Goal: Information Seeking & Learning: Learn about a topic

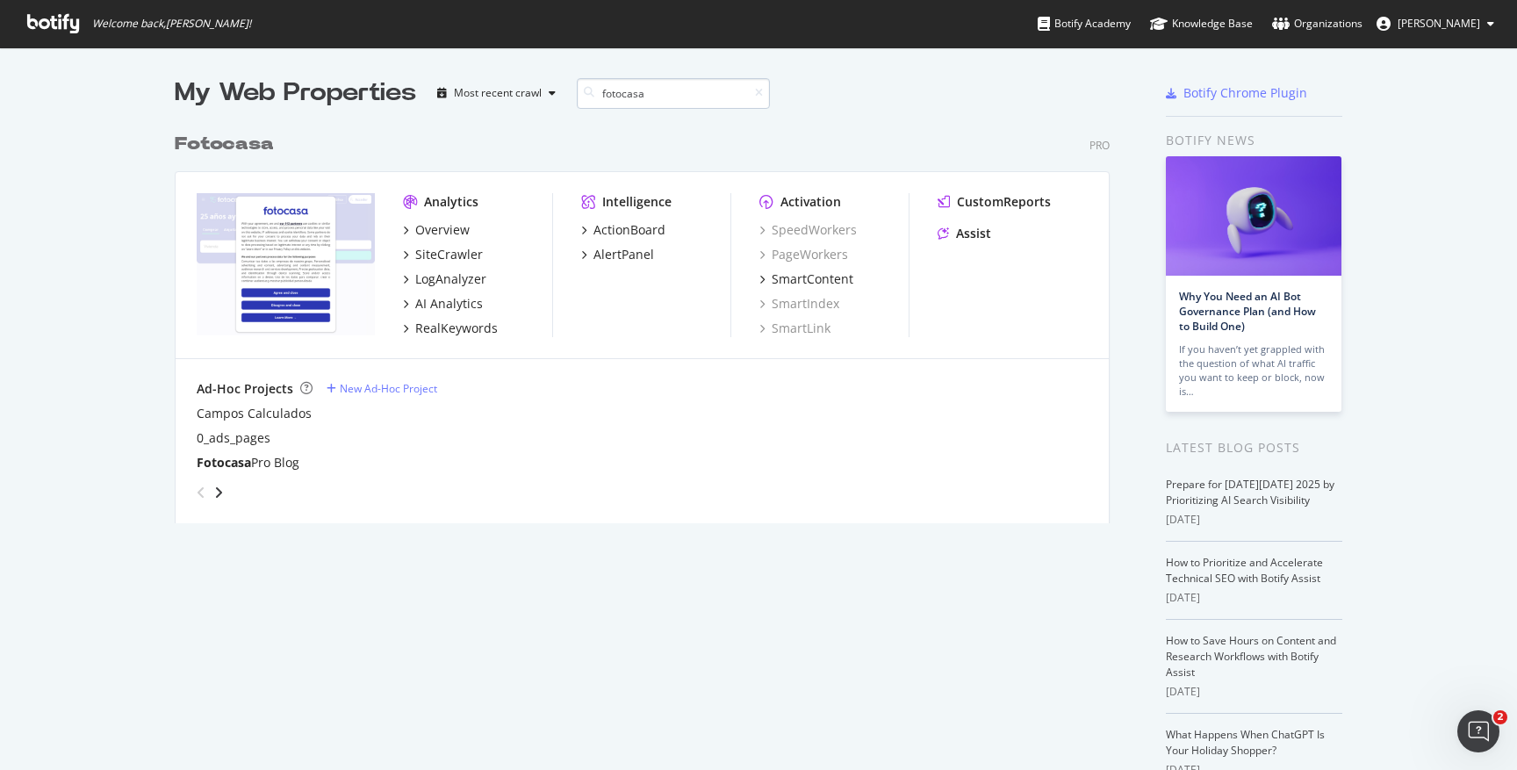
scroll to position [400, 936]
type input "fotocasa"
click at [423, 260] on div "SiteCrawler" at bounding box center [449, 255] width 68 height 18
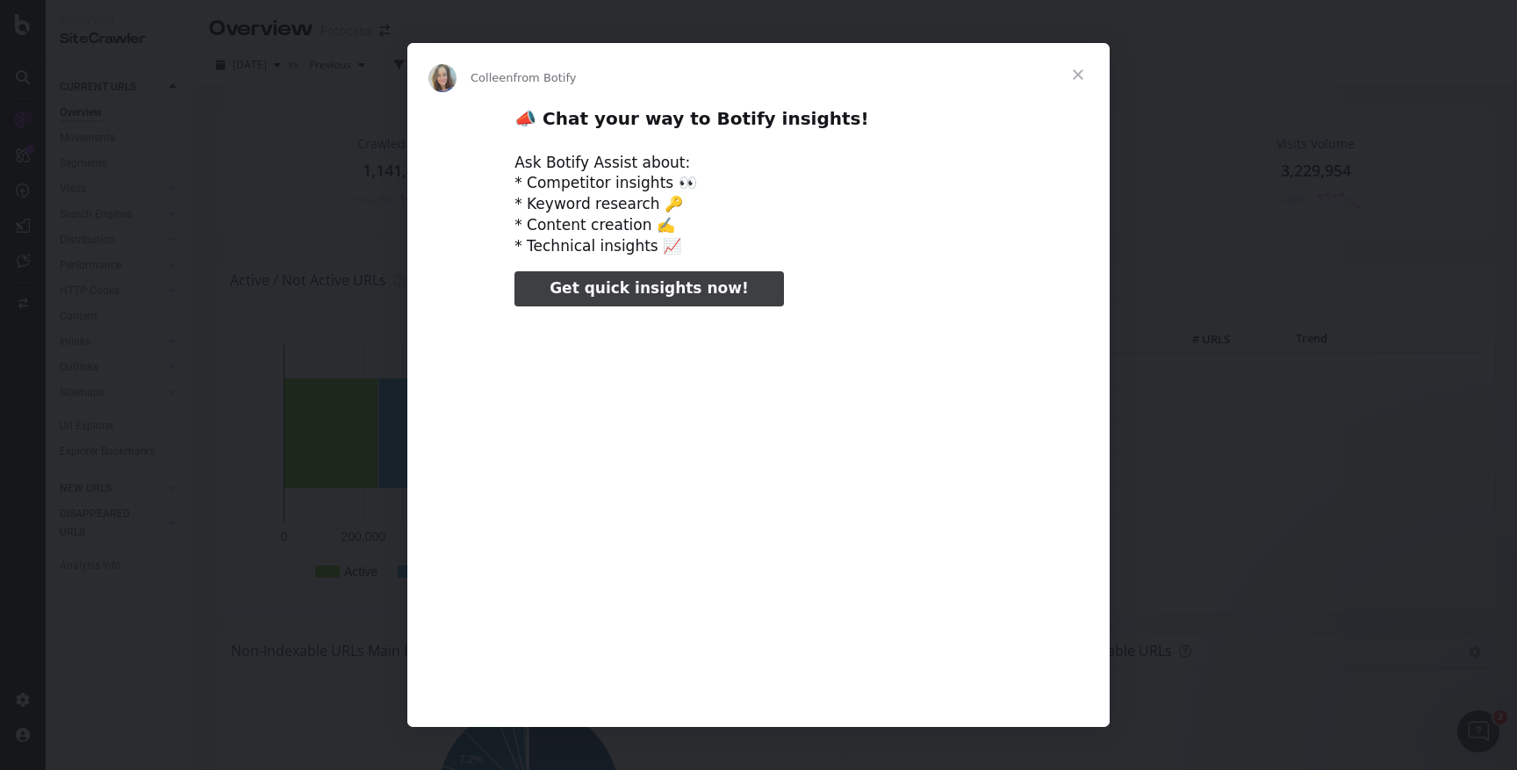
click at [700, 296] on span "Get quick insights now!" at bounding box center [649, 288] width 198 height 18
type input "2096556"
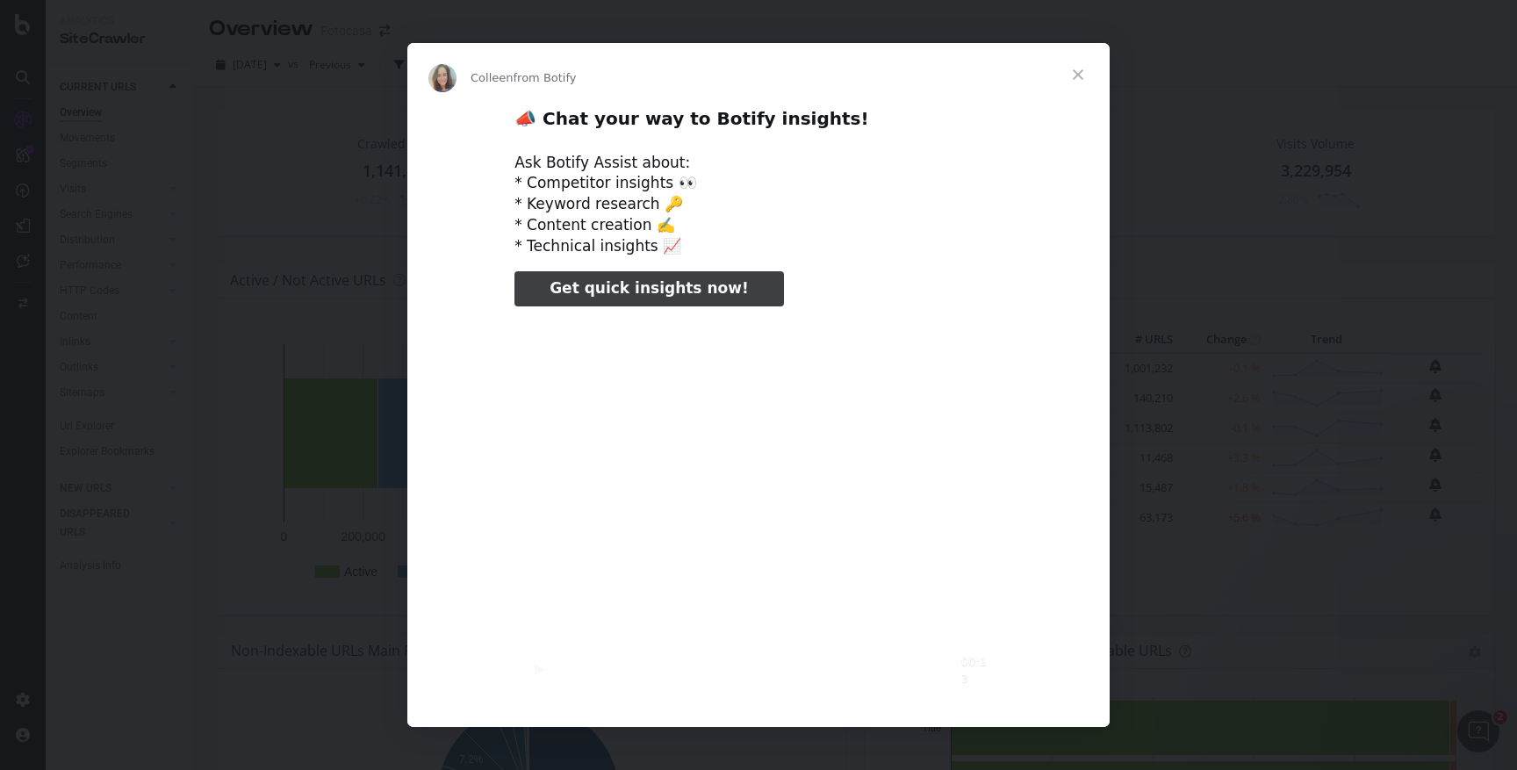
click at [1077, 71] on span "Close" at bounding box center [1078, 74] width 63 height 63
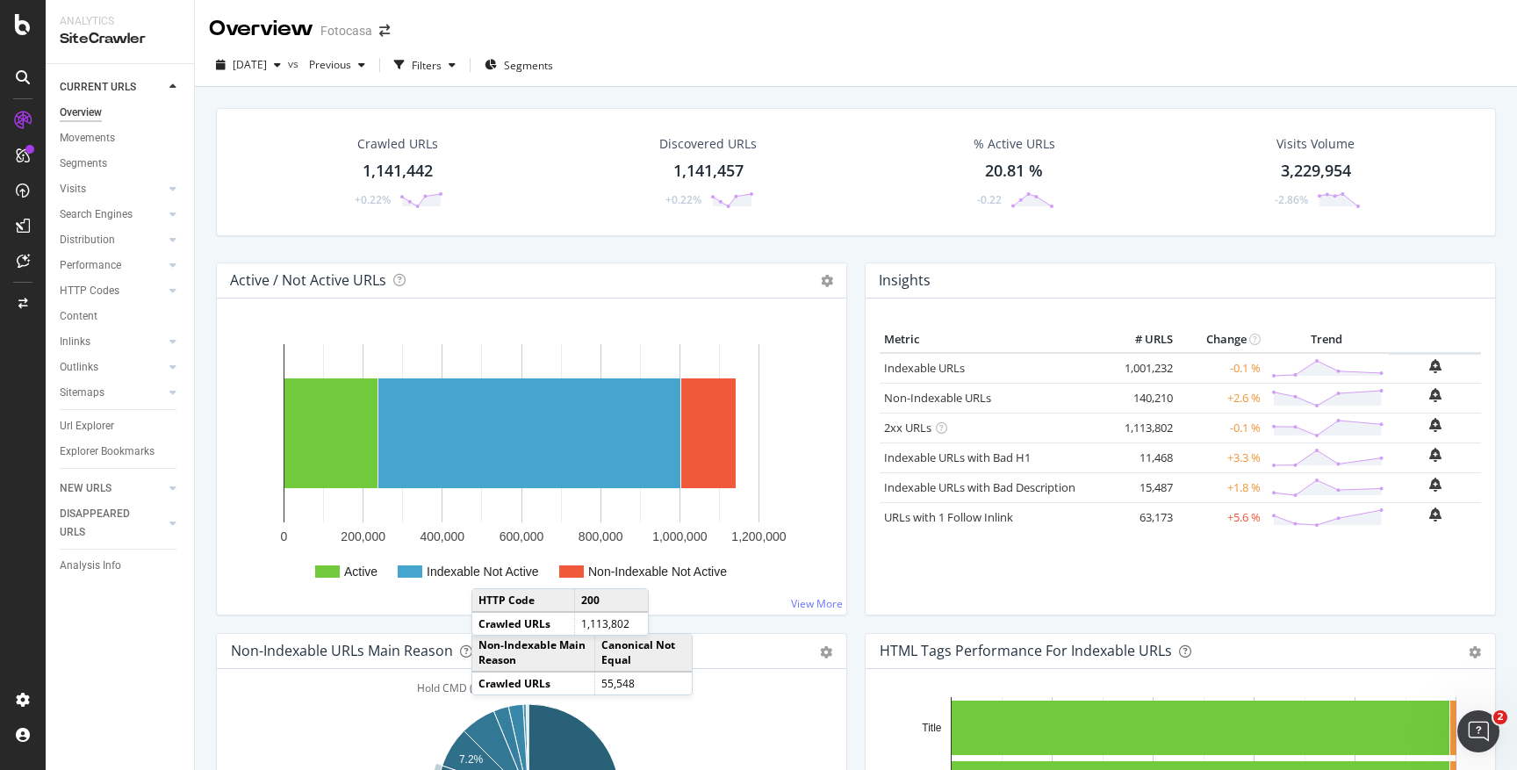
click at [546, 180] on div "Crawled URLs 1,141,442 +0.22%" at bounding box center [397, 171] width 308 height 91
click at [97, 636] on div "CURRENT URLS Overview Movements Segments Visits Analysis Orphan URLs Search Eng…" at bounding box center [120, 417] width 148 height 706
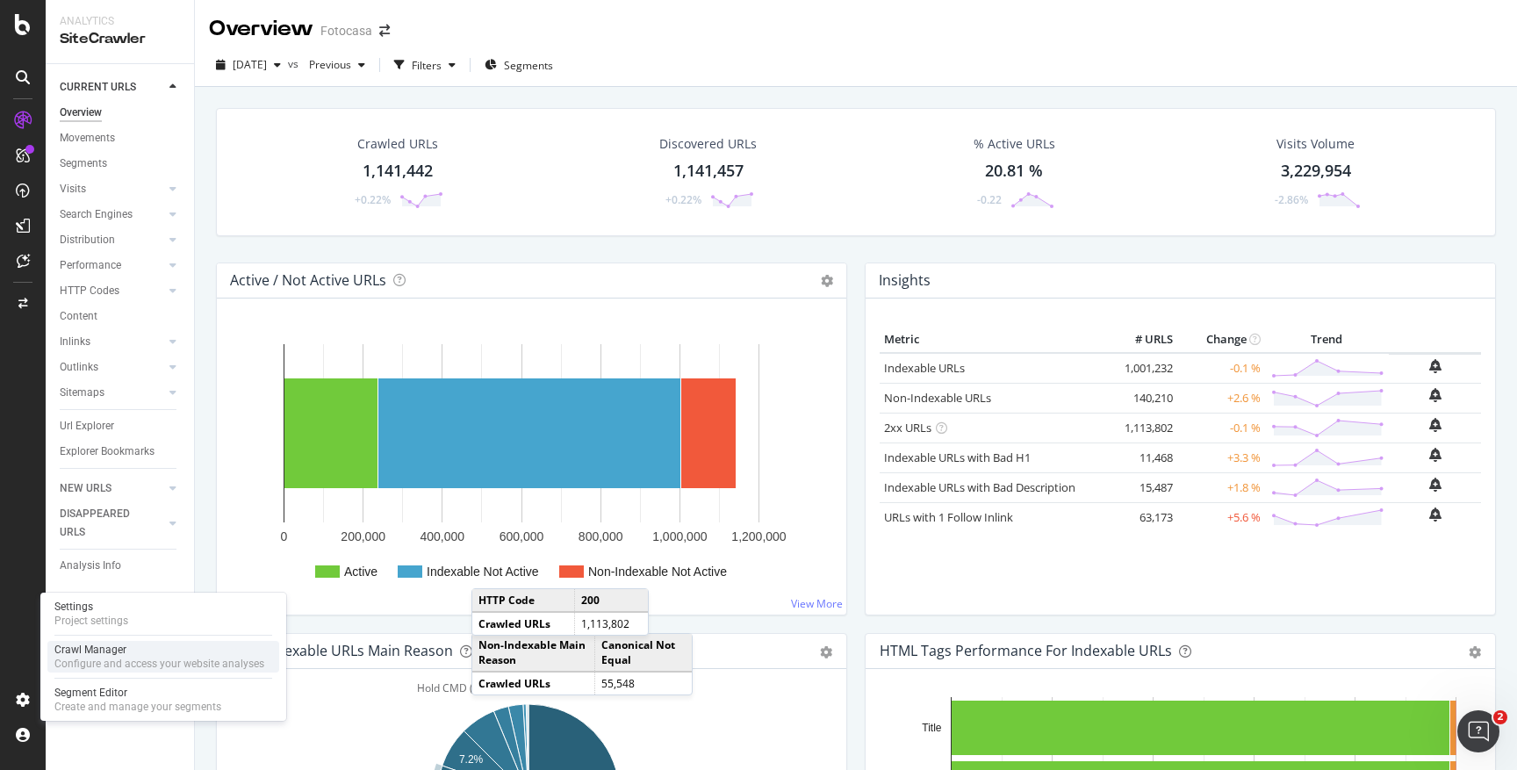
click at [114, 664] on div "Configure and access your website analyses" at bounding box center [159, 664] width 210 height 14
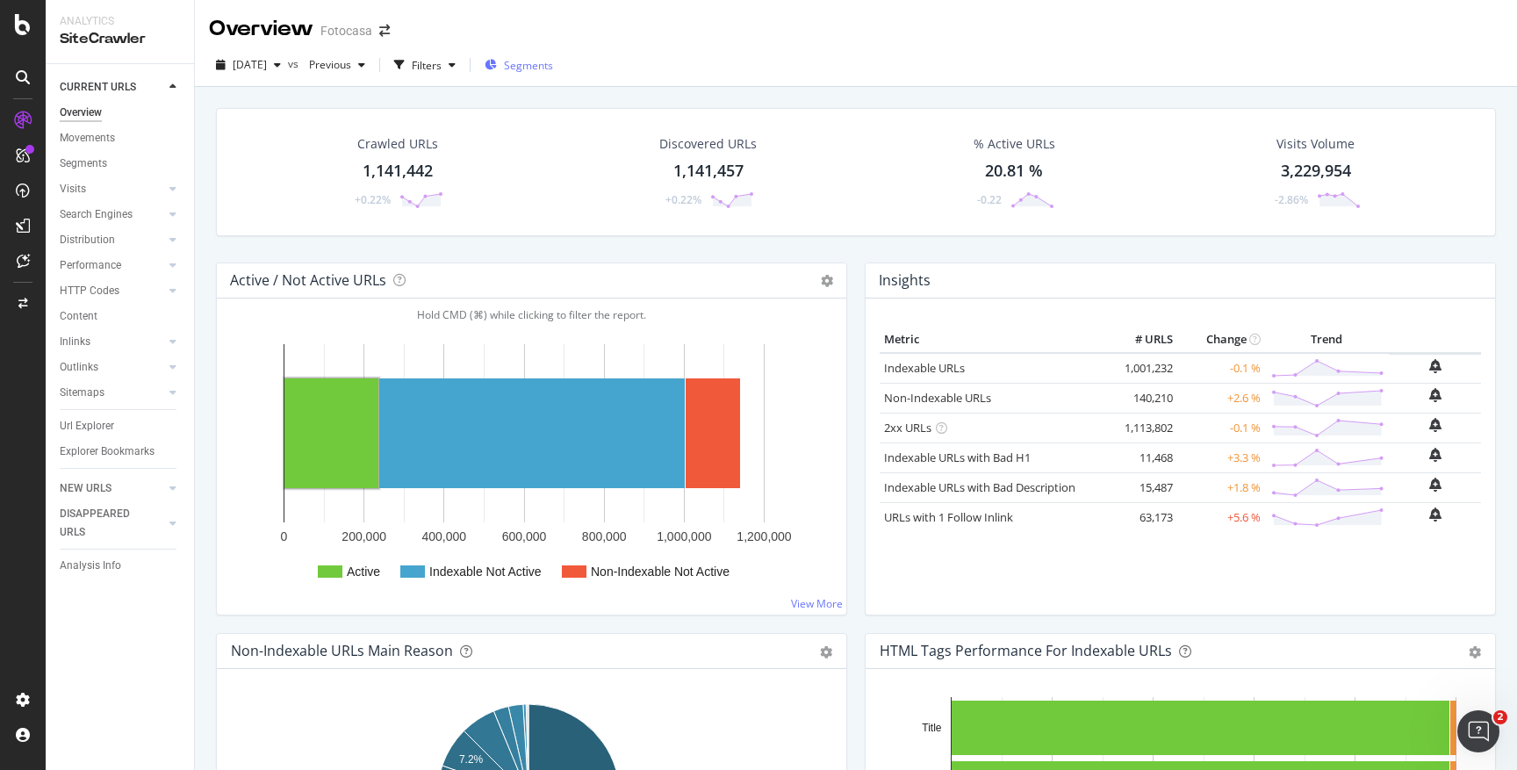
click at [546, 73] on div "Segments" at bounding box center [519, 65] width 68 height 26
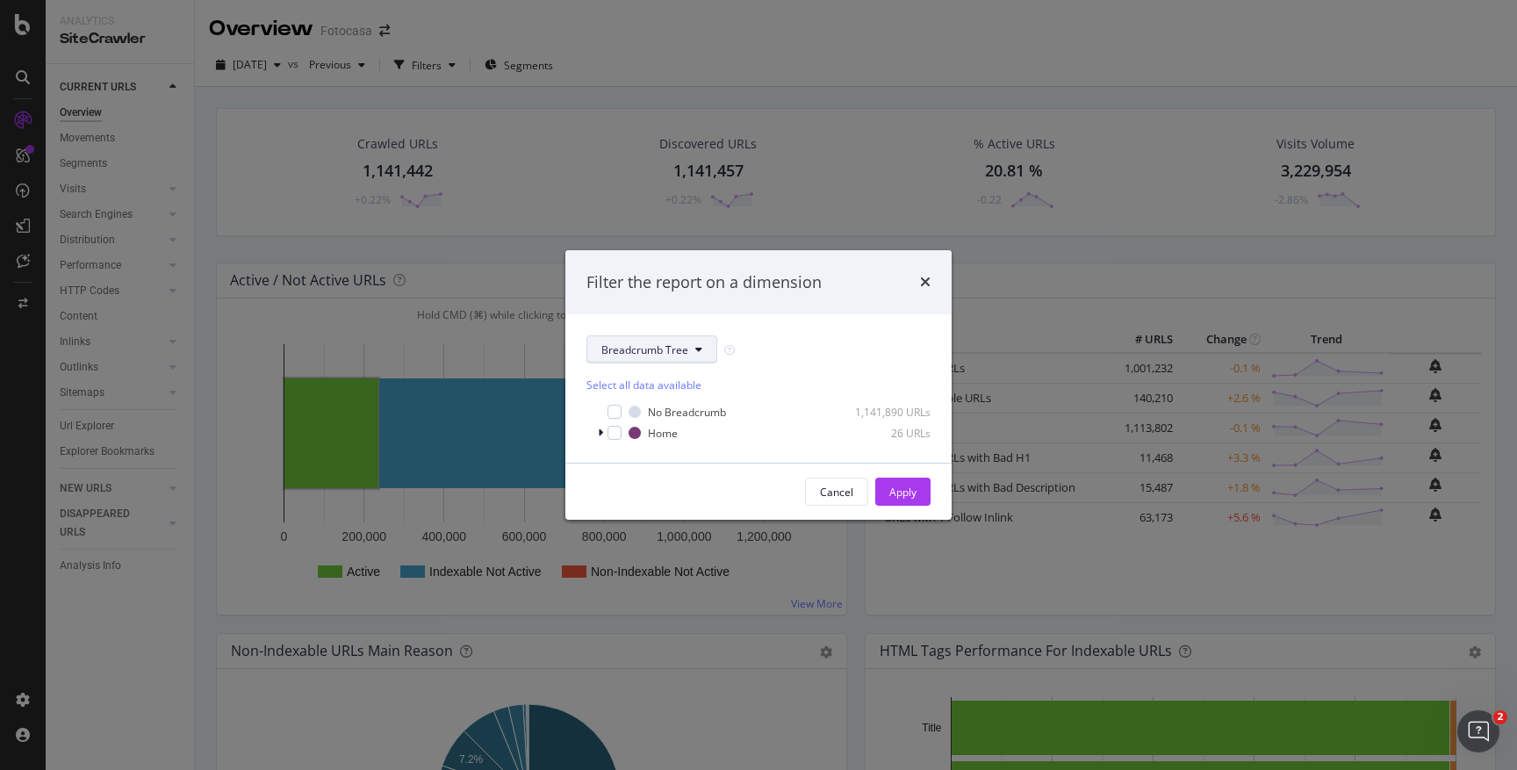
click at [688, 348] on button "Breadcrumb Tree" at bounding box center [652, 349] width 131 height 28
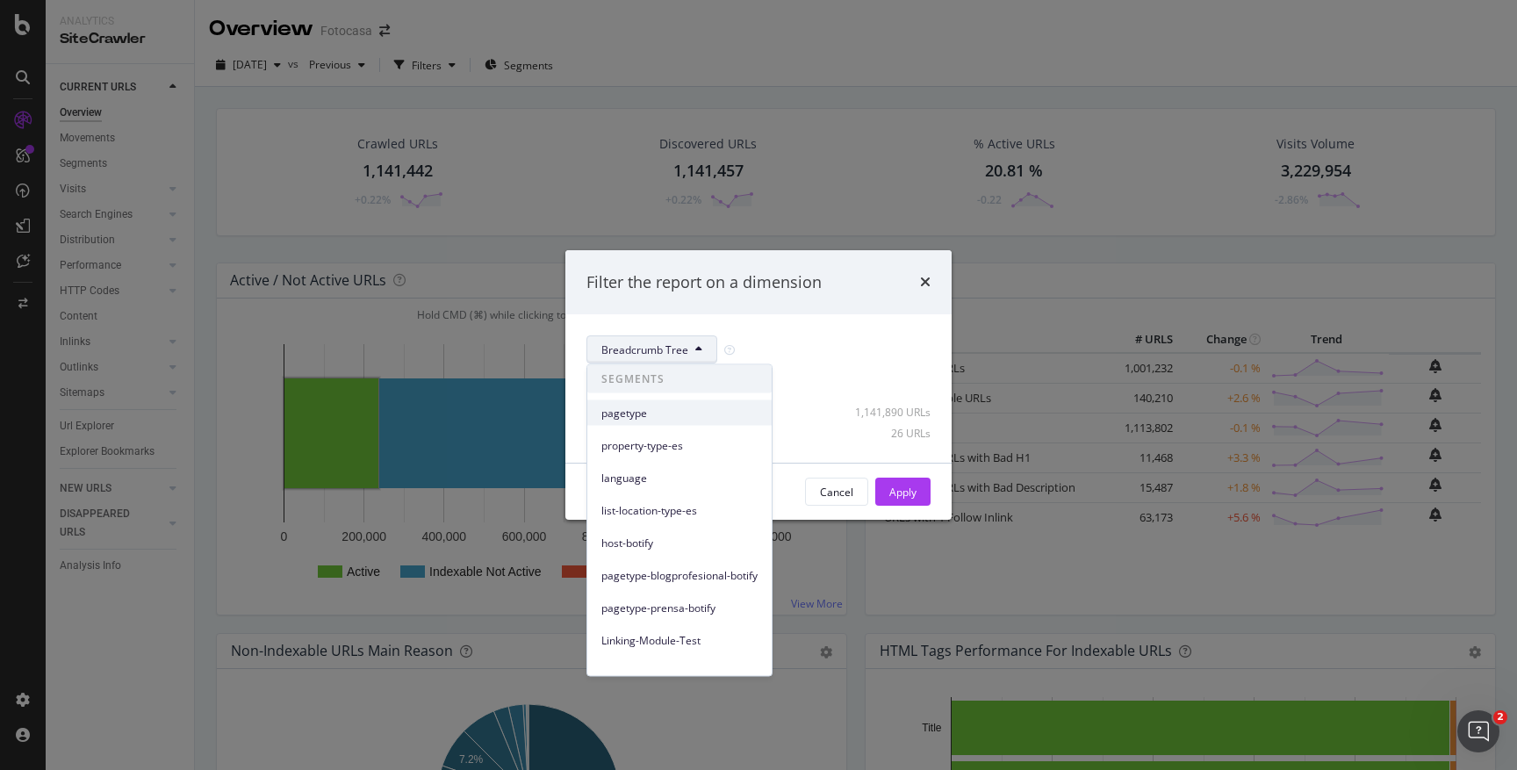
click at [638, 412] on span "pagetype" at bounding box center [679, 413] width 156 height 16
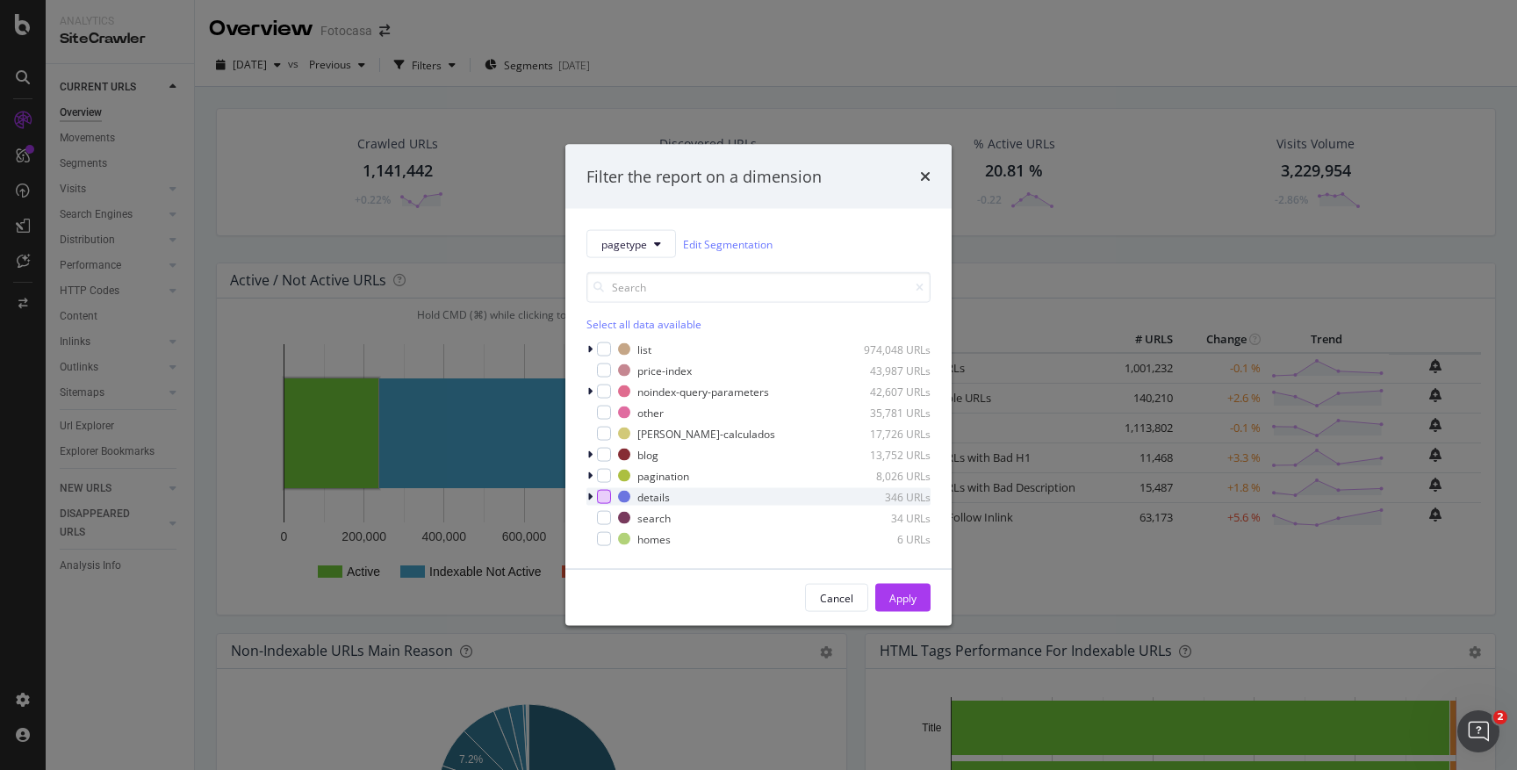
click at [607, 494] on div "modal" at bounding box center [604, 497] width 14 height 14
click at [903, 601] on div "Apply" at bounding box center [903, 597] width 27 height 15
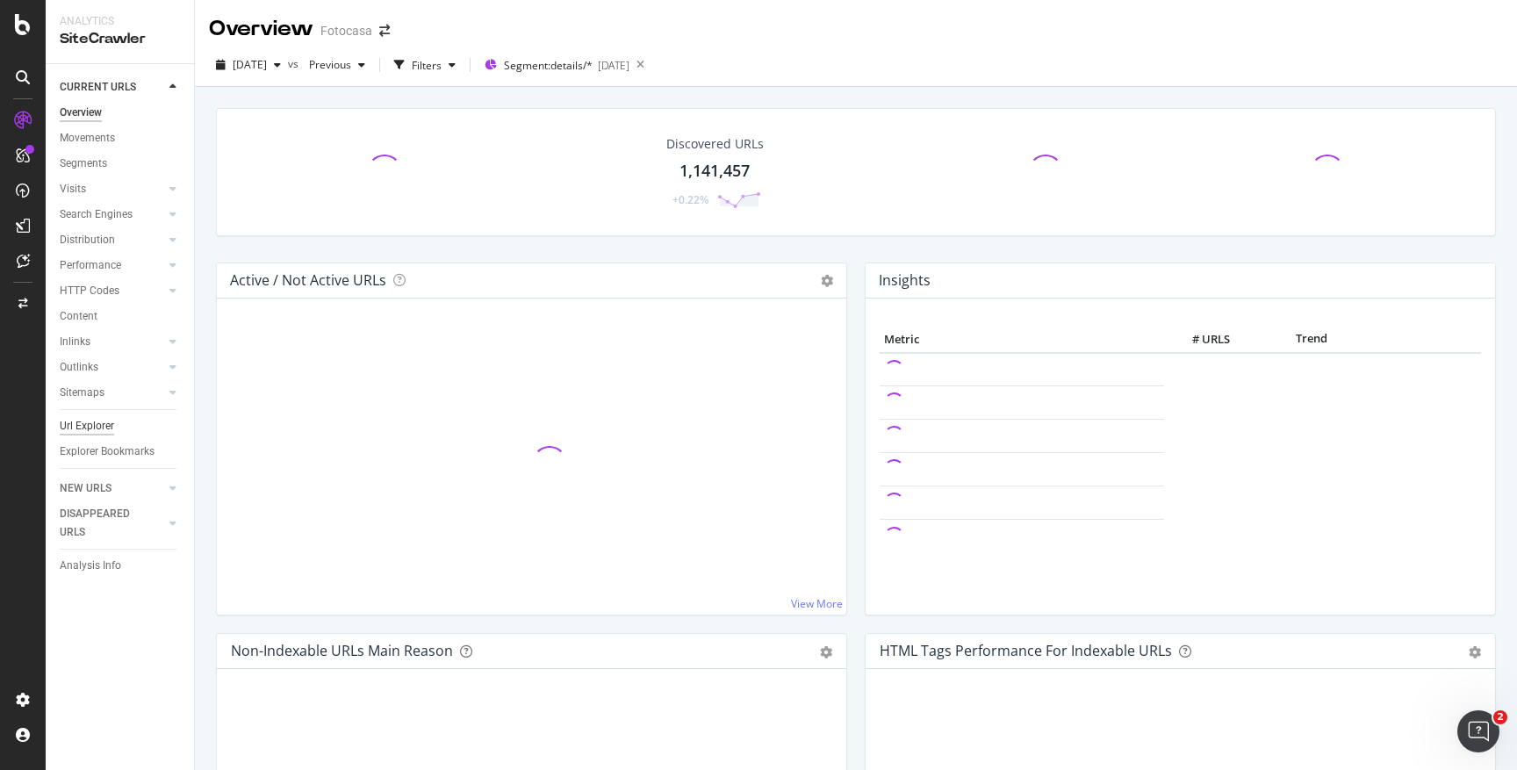
click at [95, 428] on div "Url Explorer" at bounding box center [87, 426] width 54 height 18
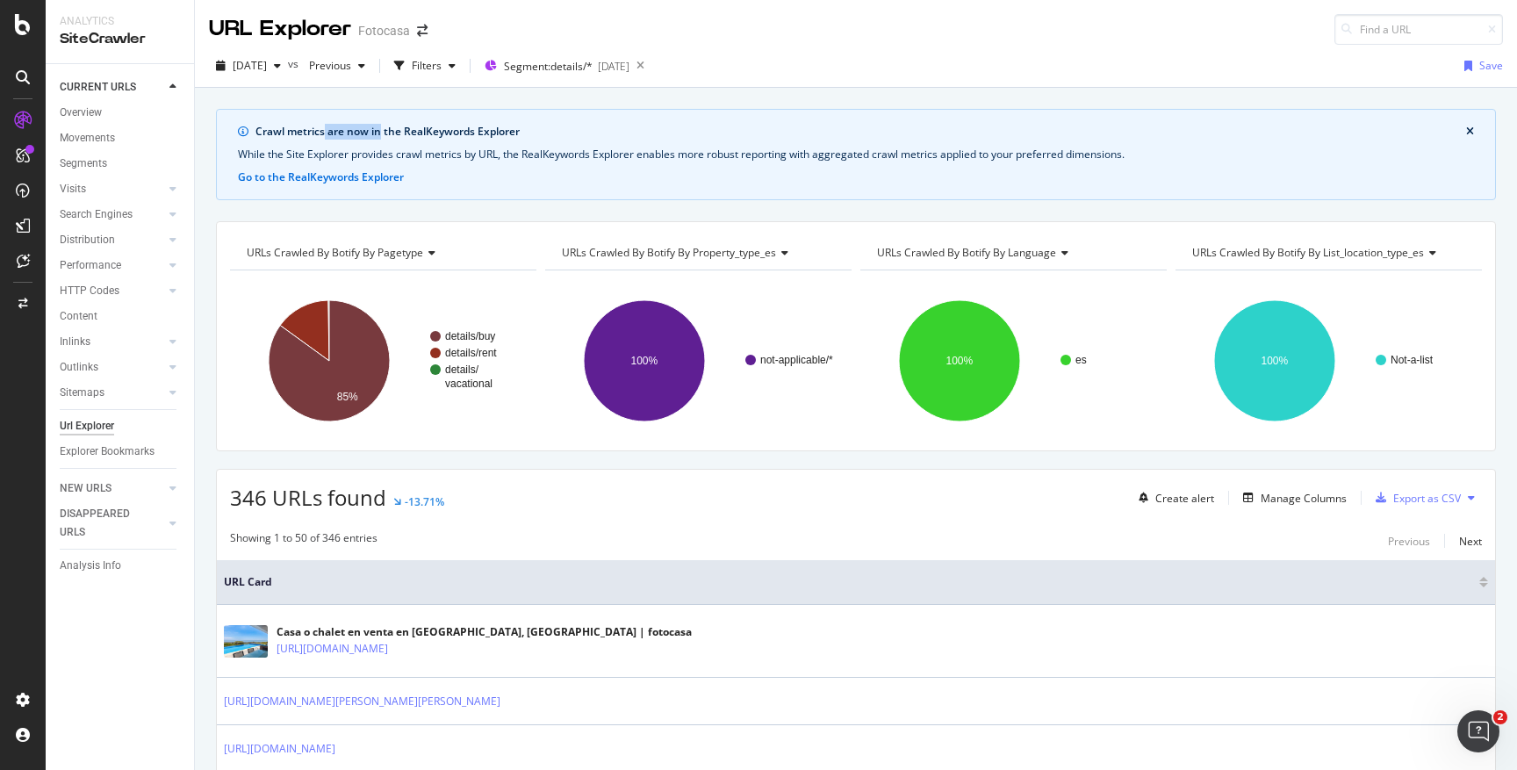
drag, startPoint x: 327, startPoint y: 137, endPoint x: 383, endPoint y: 133, distance: 56.3
click at [383, 133] on div "Crawl metrics are now in the RealKeywords Explorer" at bounding box center [861, 132] width 1211 height 16
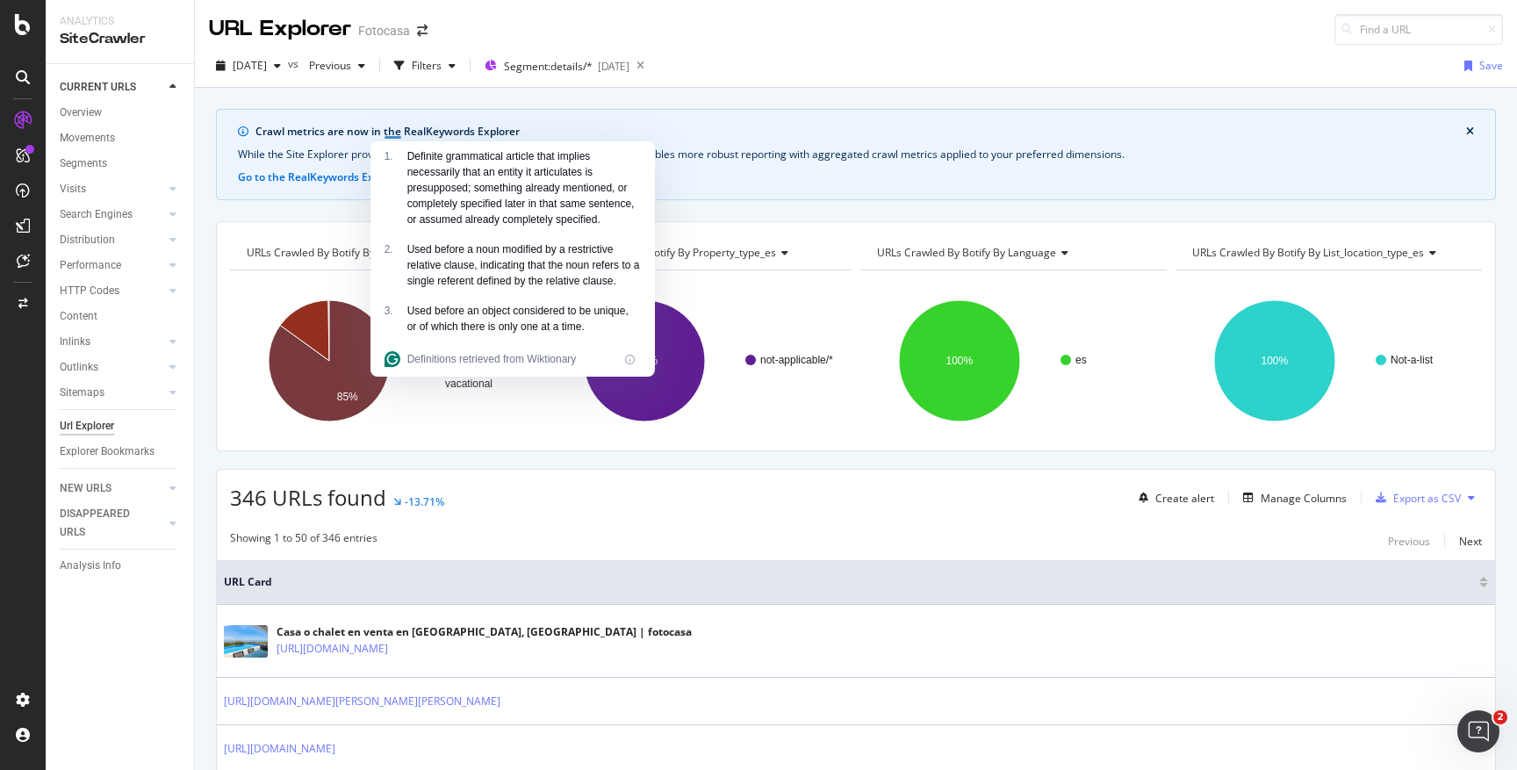
click at [383, 133] on div "Crawl metrics are now in the RealKeywords Explorer" at bounding box center [861, 132] width 1211 height 16
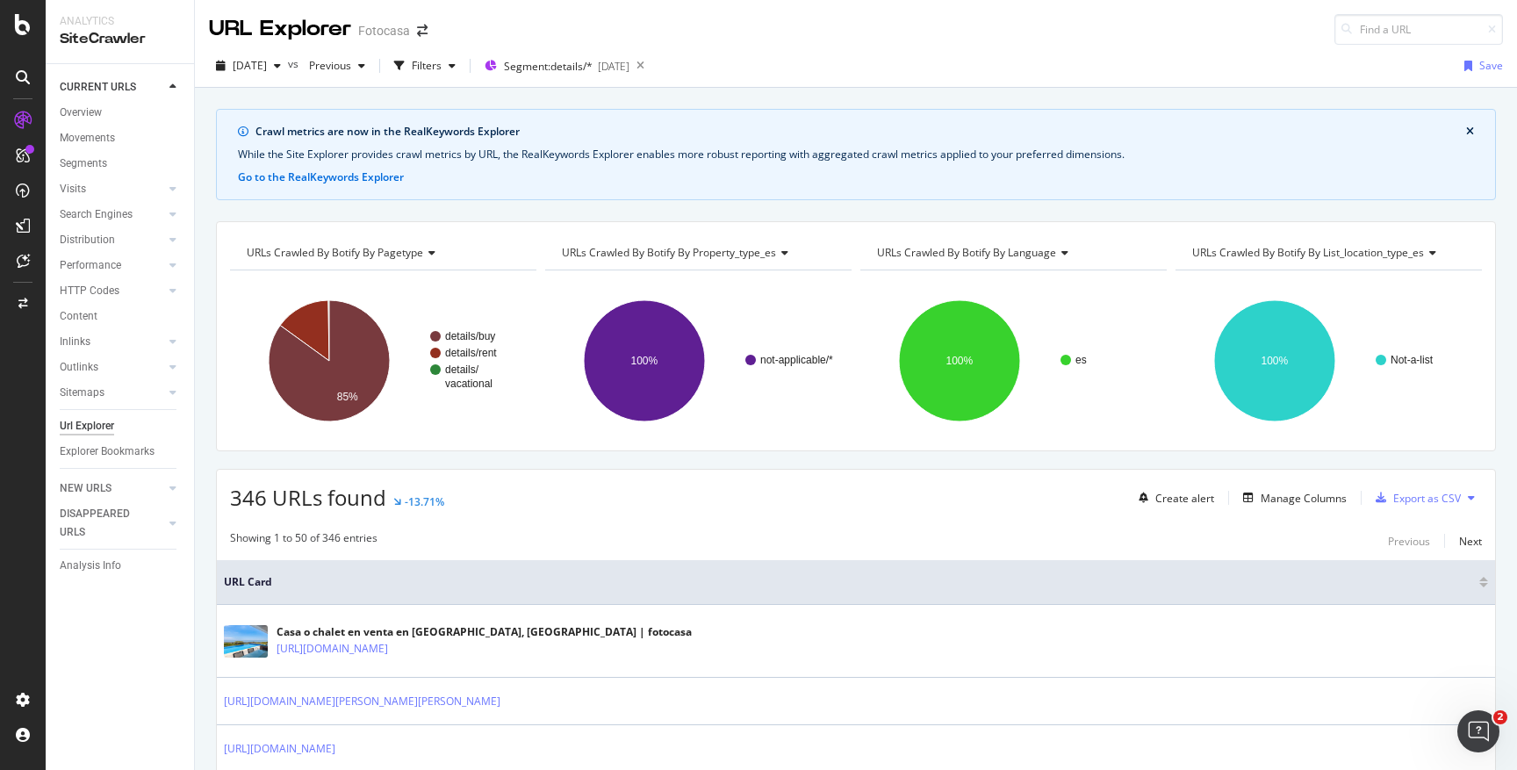
click at [383, 133] on div "Crawl metrics are now in the RealKeywords Explorer" at bounding box center [861, 132] width 1211 height 16
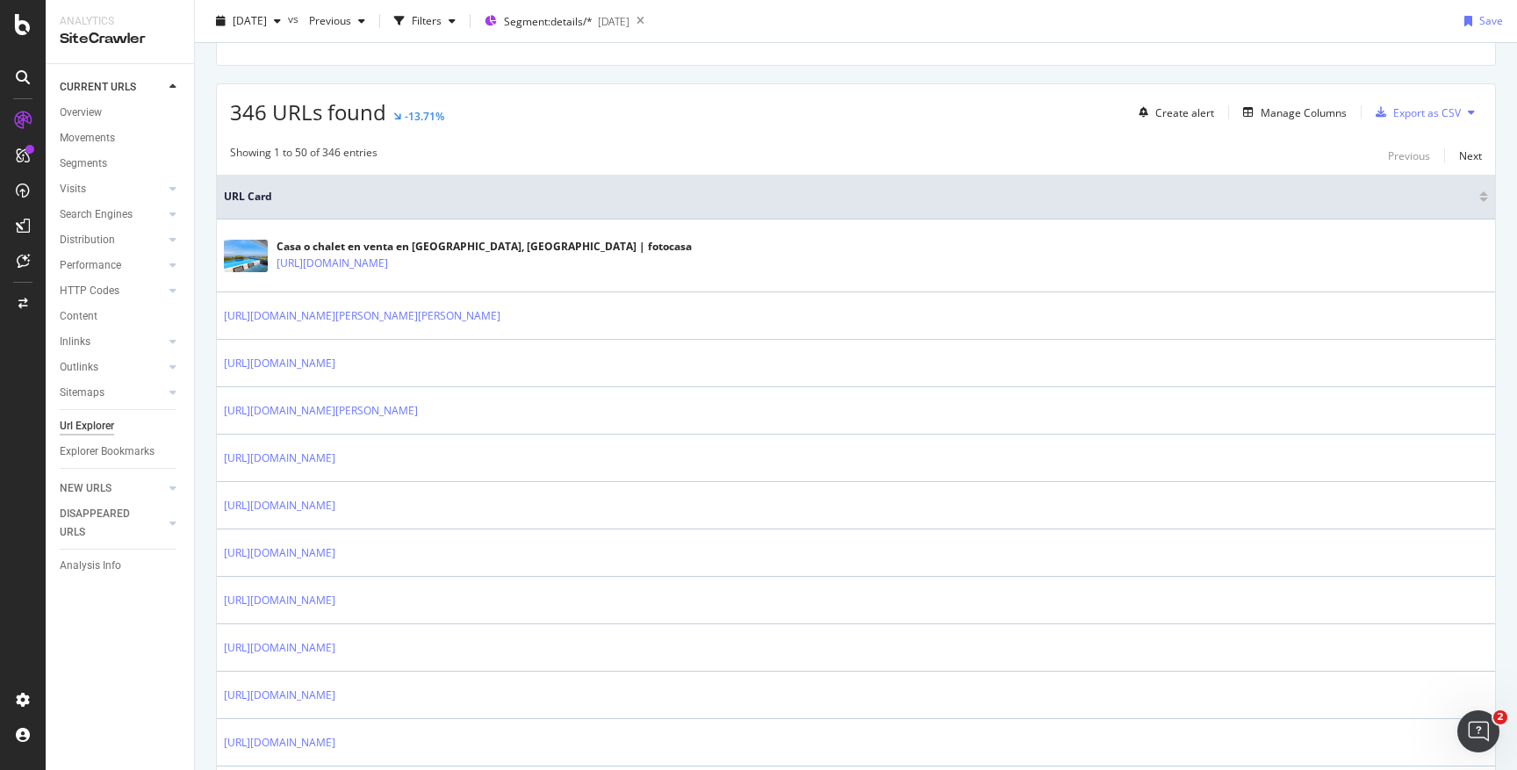
scroll to position [390, 0]
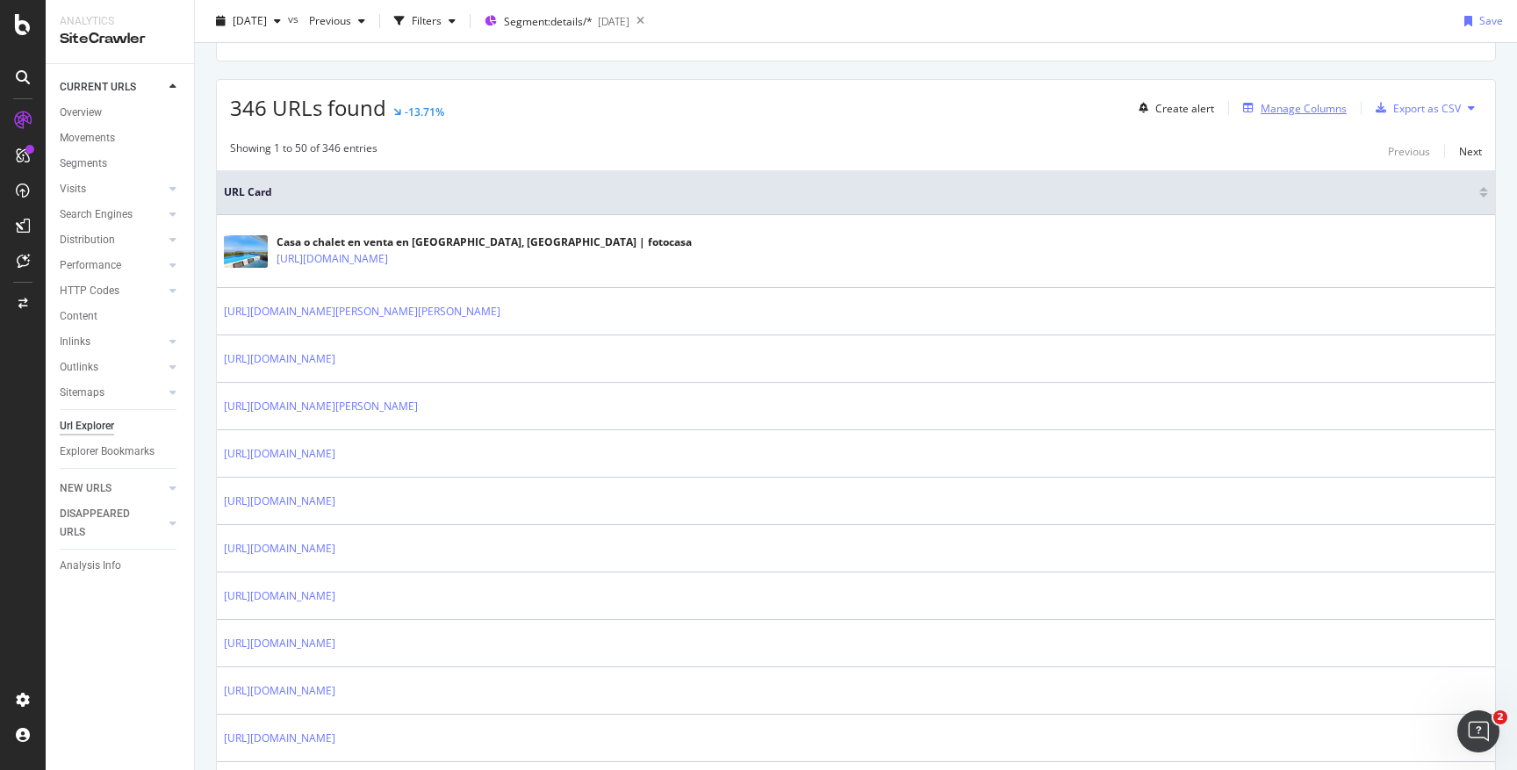
click at [1320, 107] on div "Manage Columns" at bounding box center [1304, 108] width 86 height 15
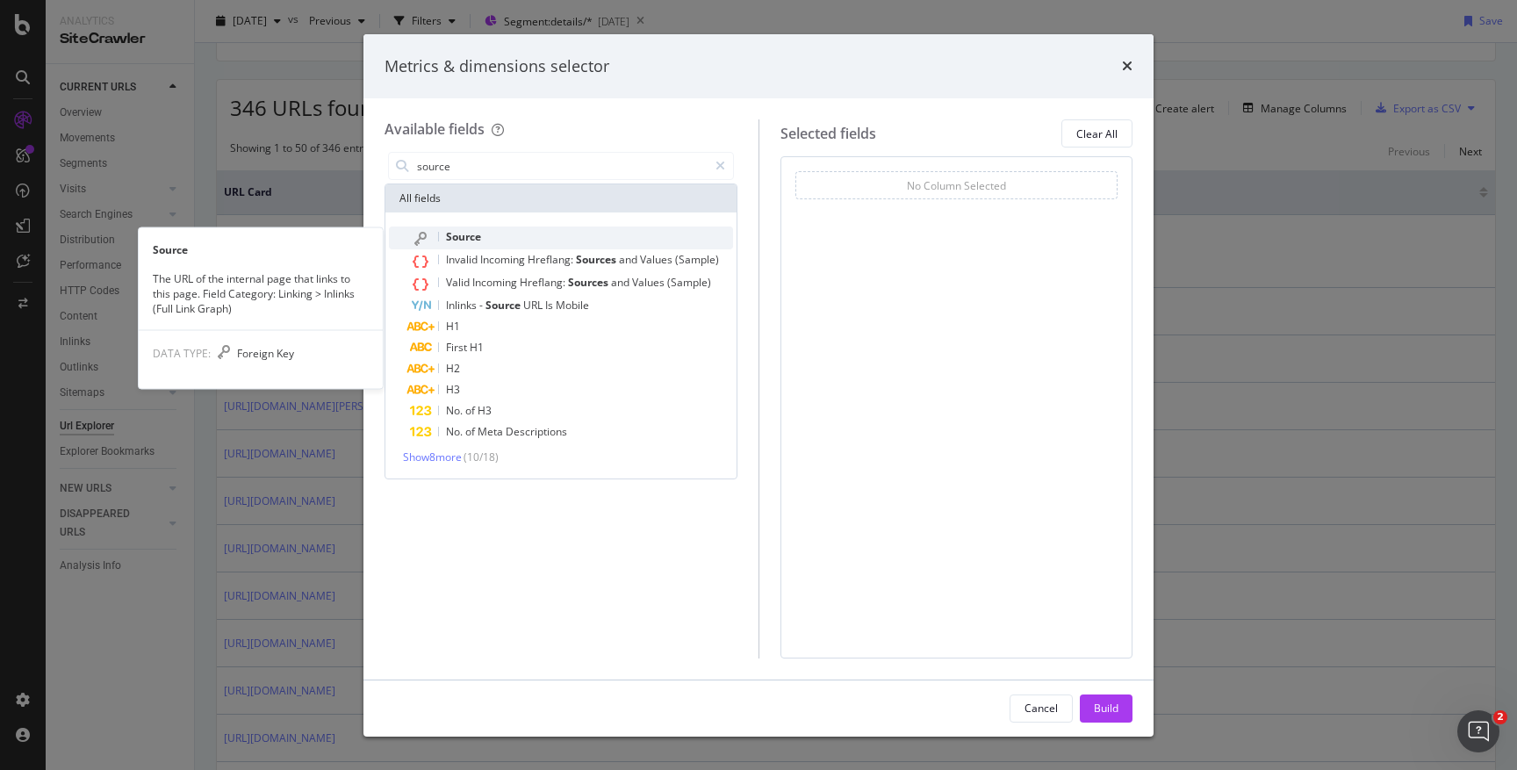
type input "source"
click at [493, 237] on div "Source" at bounding box center [571, 238] width 323 height 23
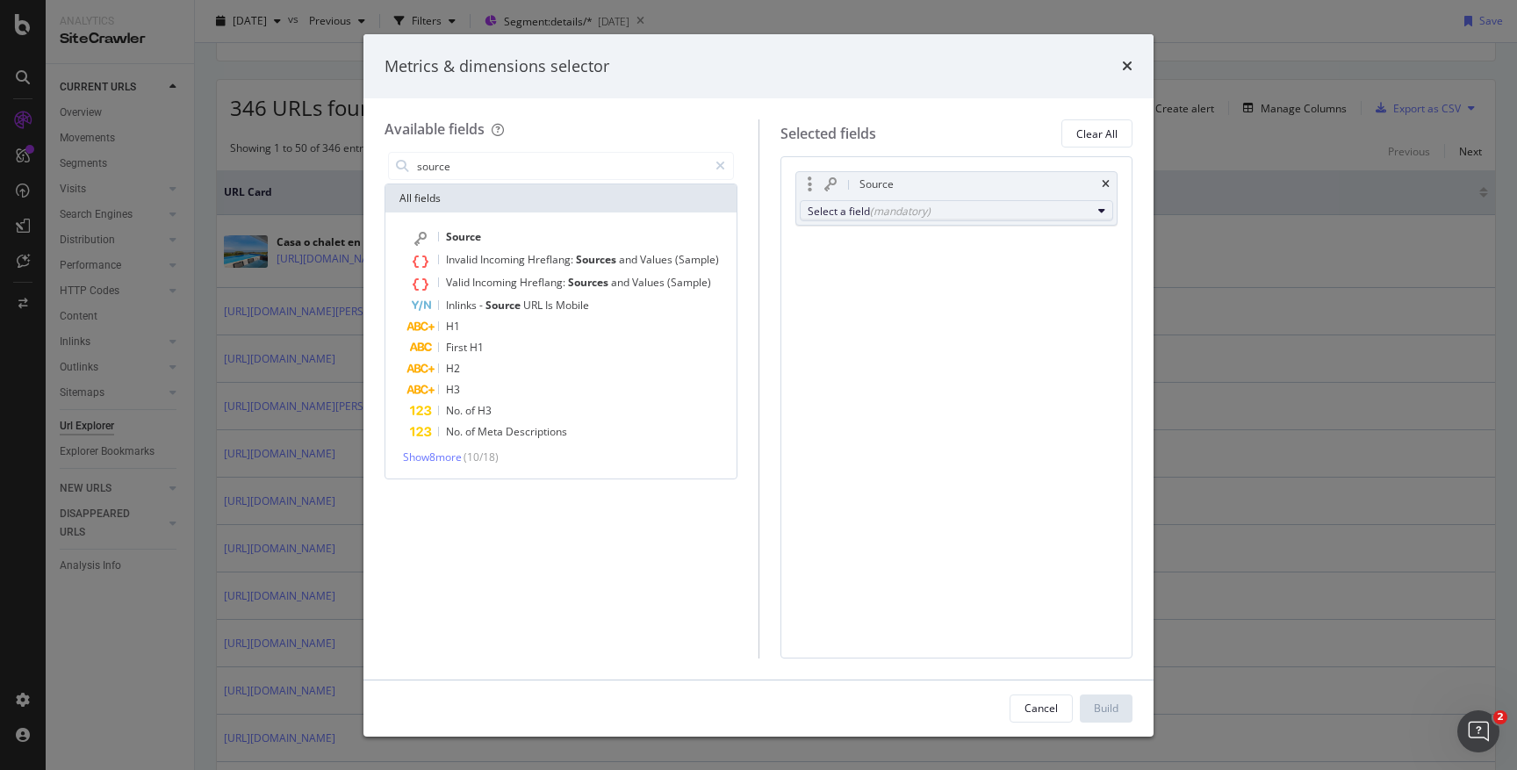
click at [912, 212] on div "(mandatory)" at bounding box center [900, 211] width 61 height 15
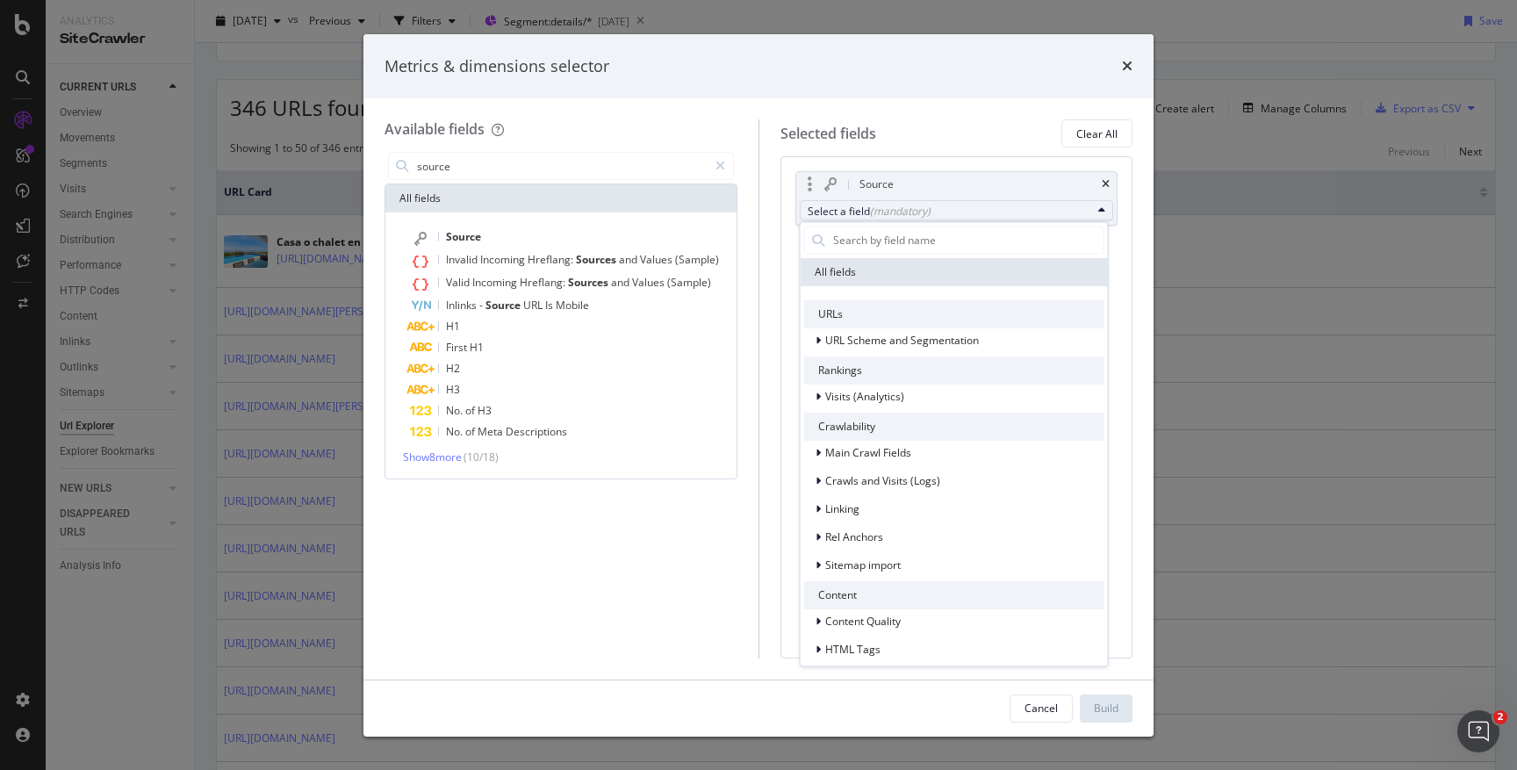
click at [912, 212] on div "(mandatory)" at bounding box center [900, 211] width 61 height 15
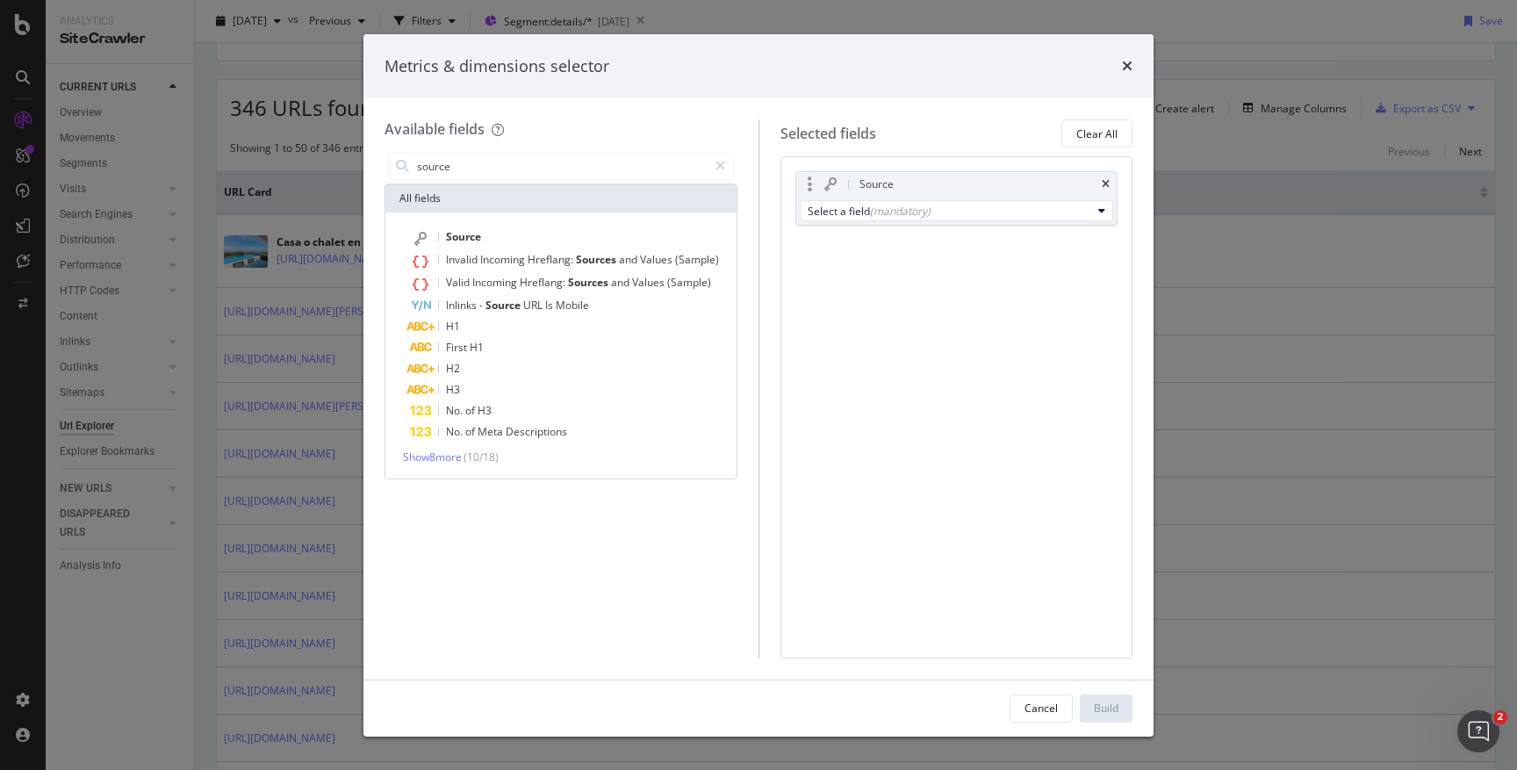
click at [933, 176] on div "Source" at bounding box center [977, 185] width 243 height 18
click at [830, 206] on div "Select a field (mandatory)" at bounding box center [950, 211] width 285 height 15
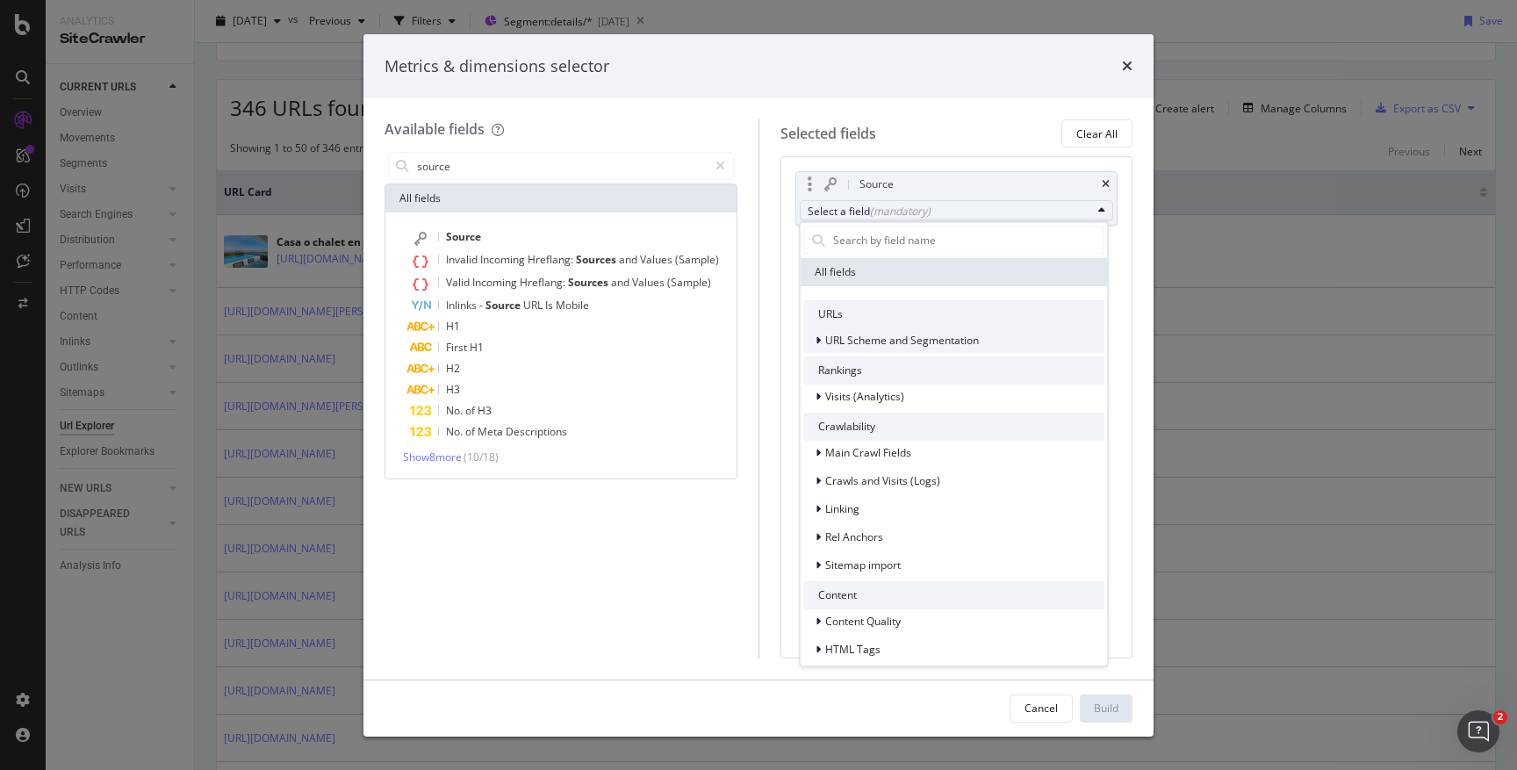
click at [819, 340] on icon "modal" at bounding box center [818, 340] width 5 height 11
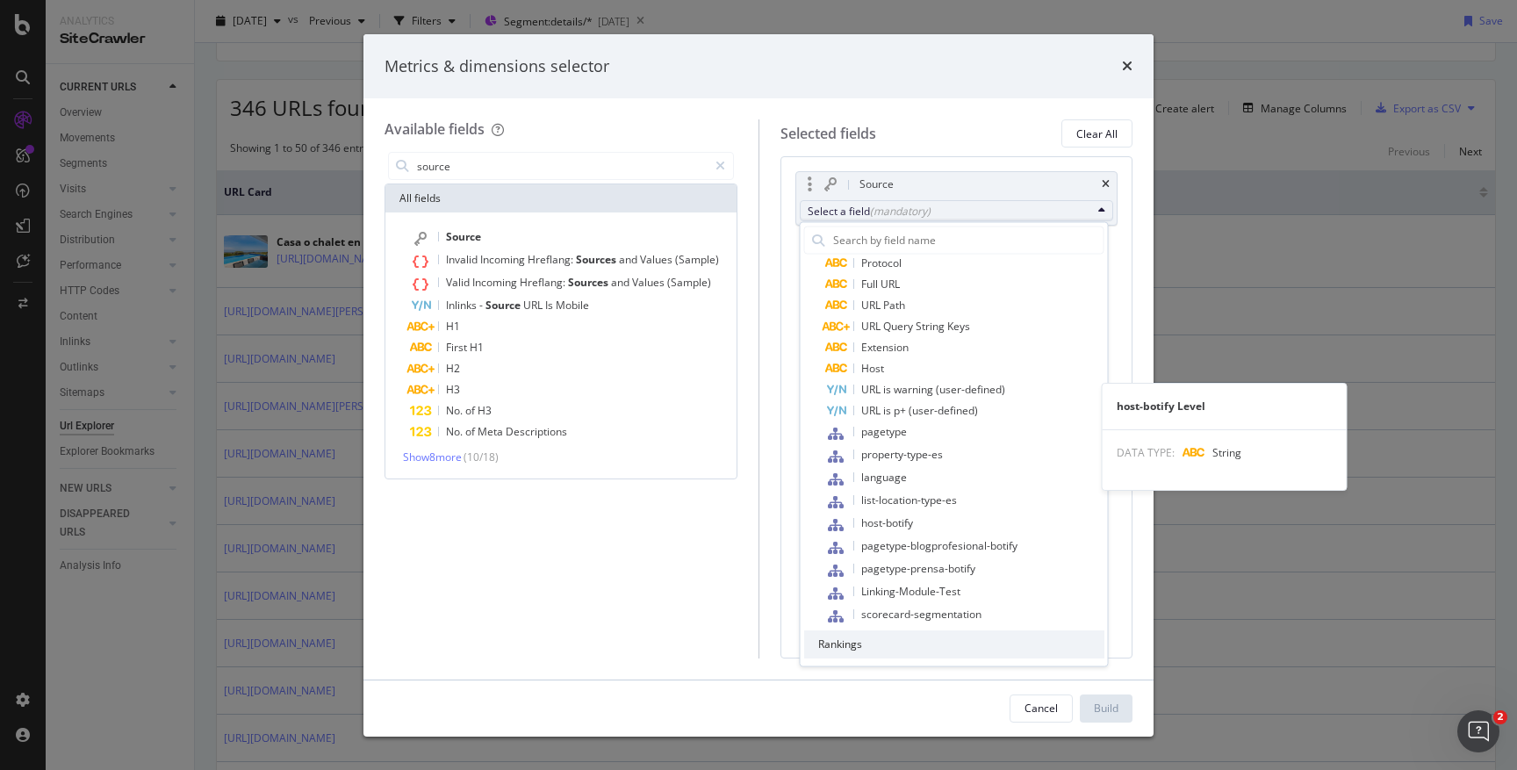
scroll to position [54, 0]
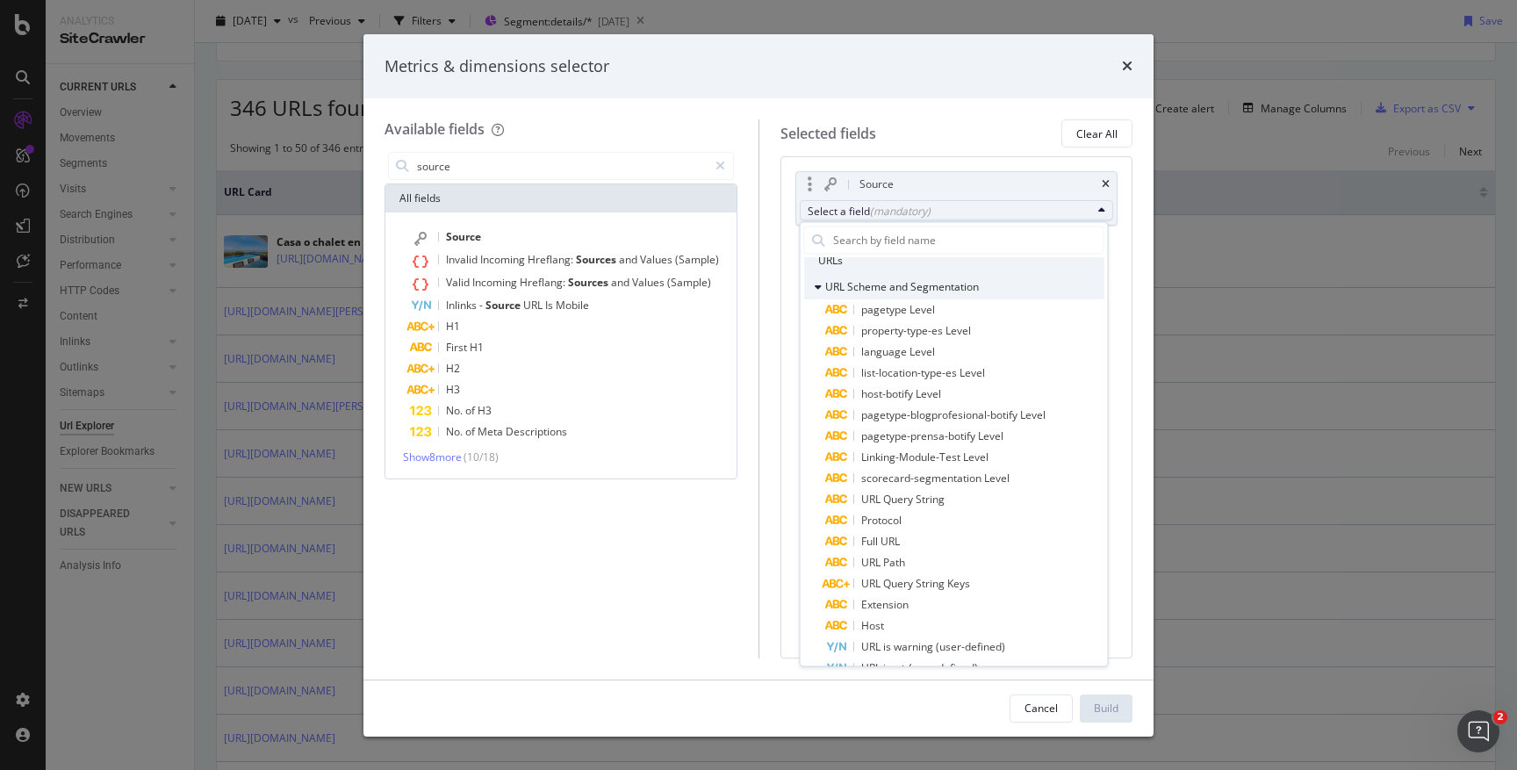
click at [819, 283] on icon "modal" at bounding box center [818, 286] width 7 height 11
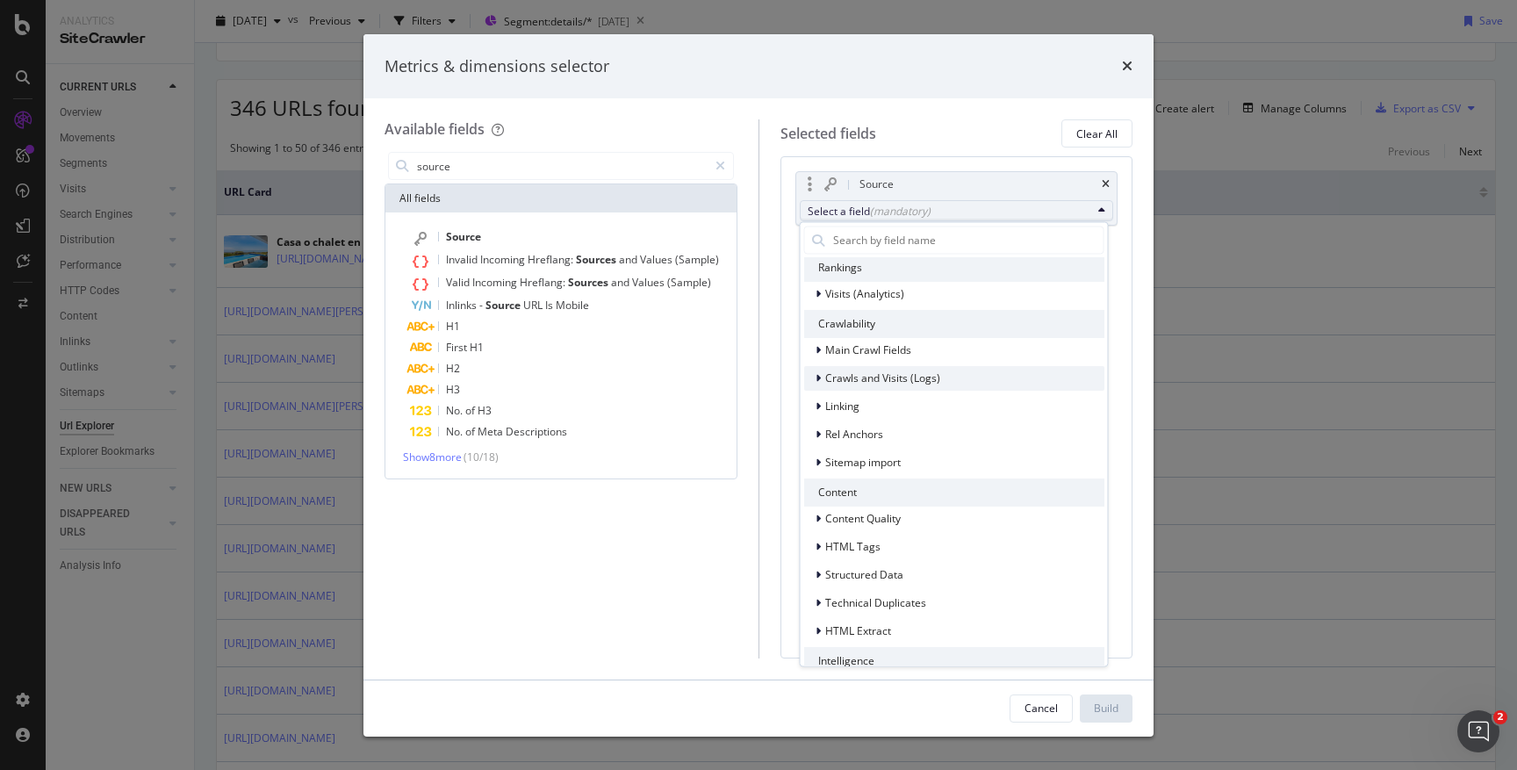
scroll to position [112, 0]
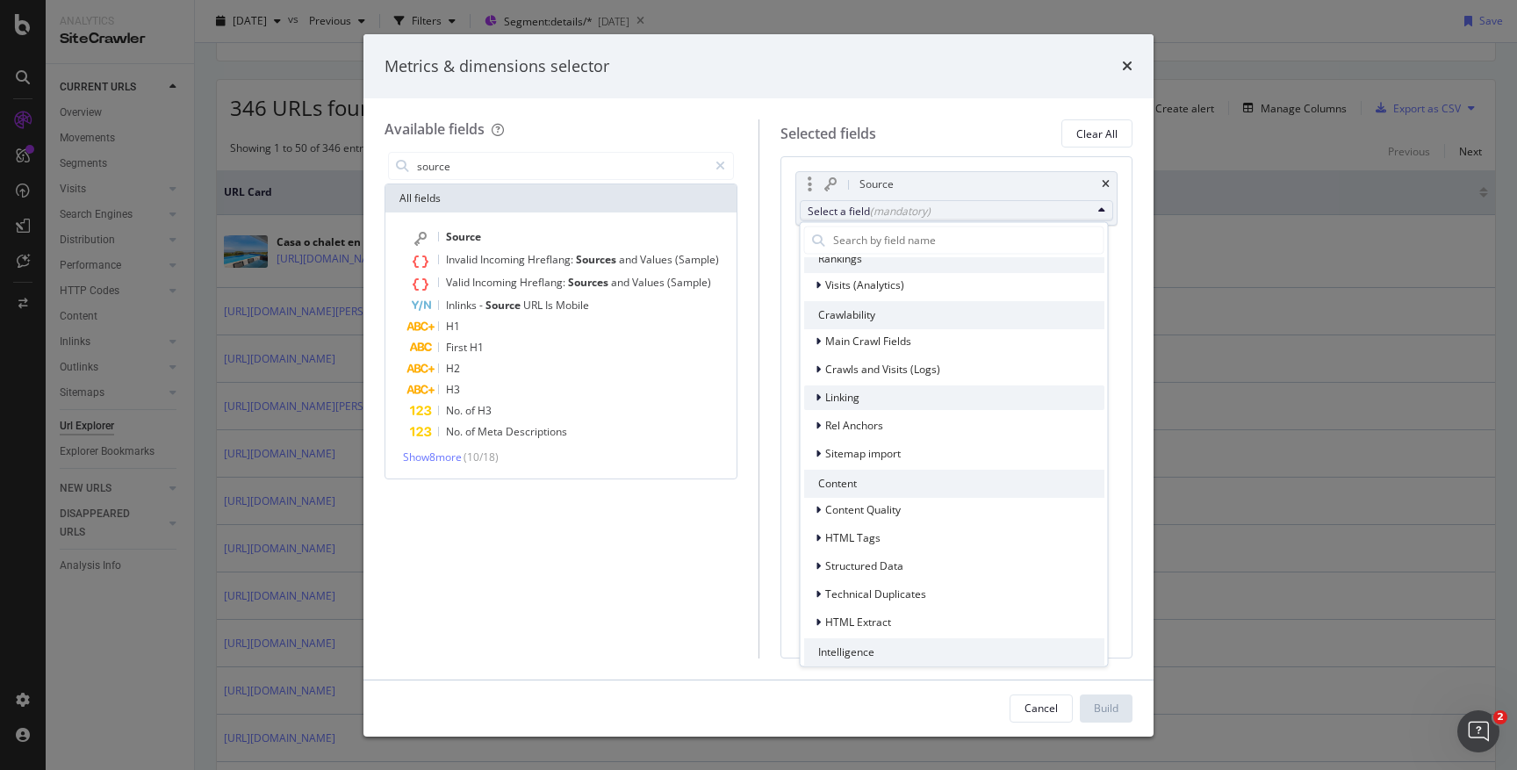
click at [819, 395] on icon "modal" at bounding box center [818, 397] width 5 height 11
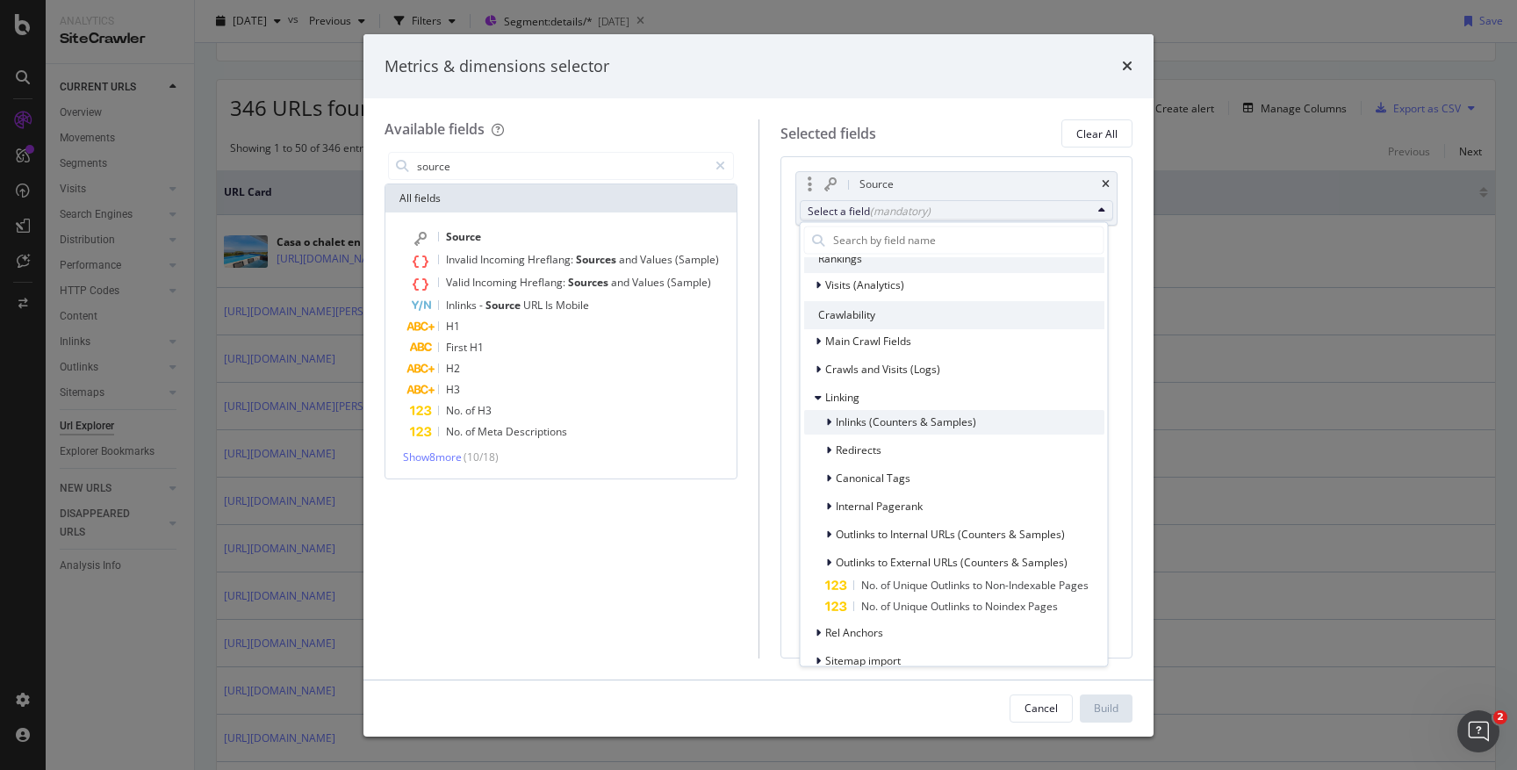
click at [832, 420] on div "modal" at bounding box center [830, 422] width 11 height 18
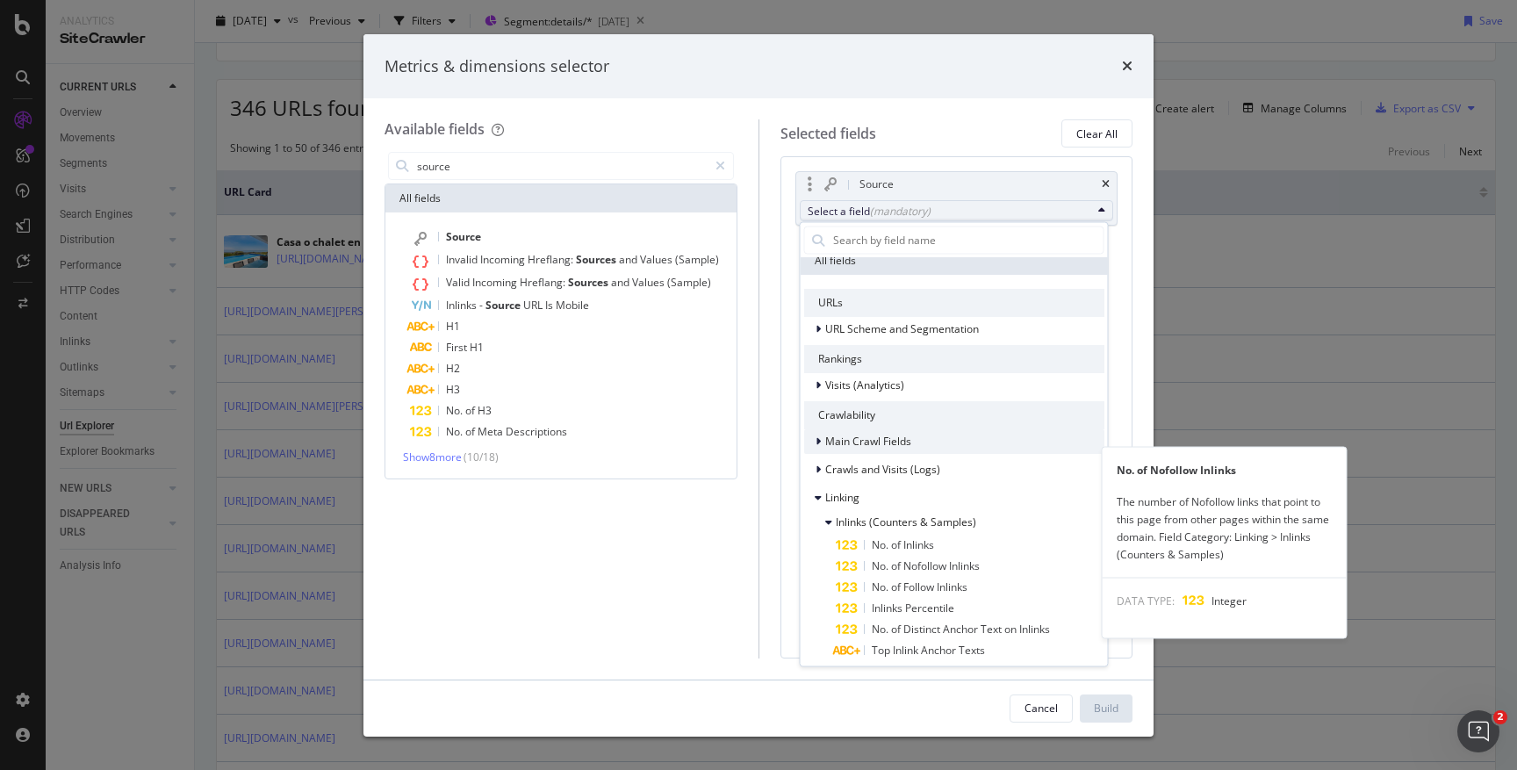
scroll to position [0, 0]
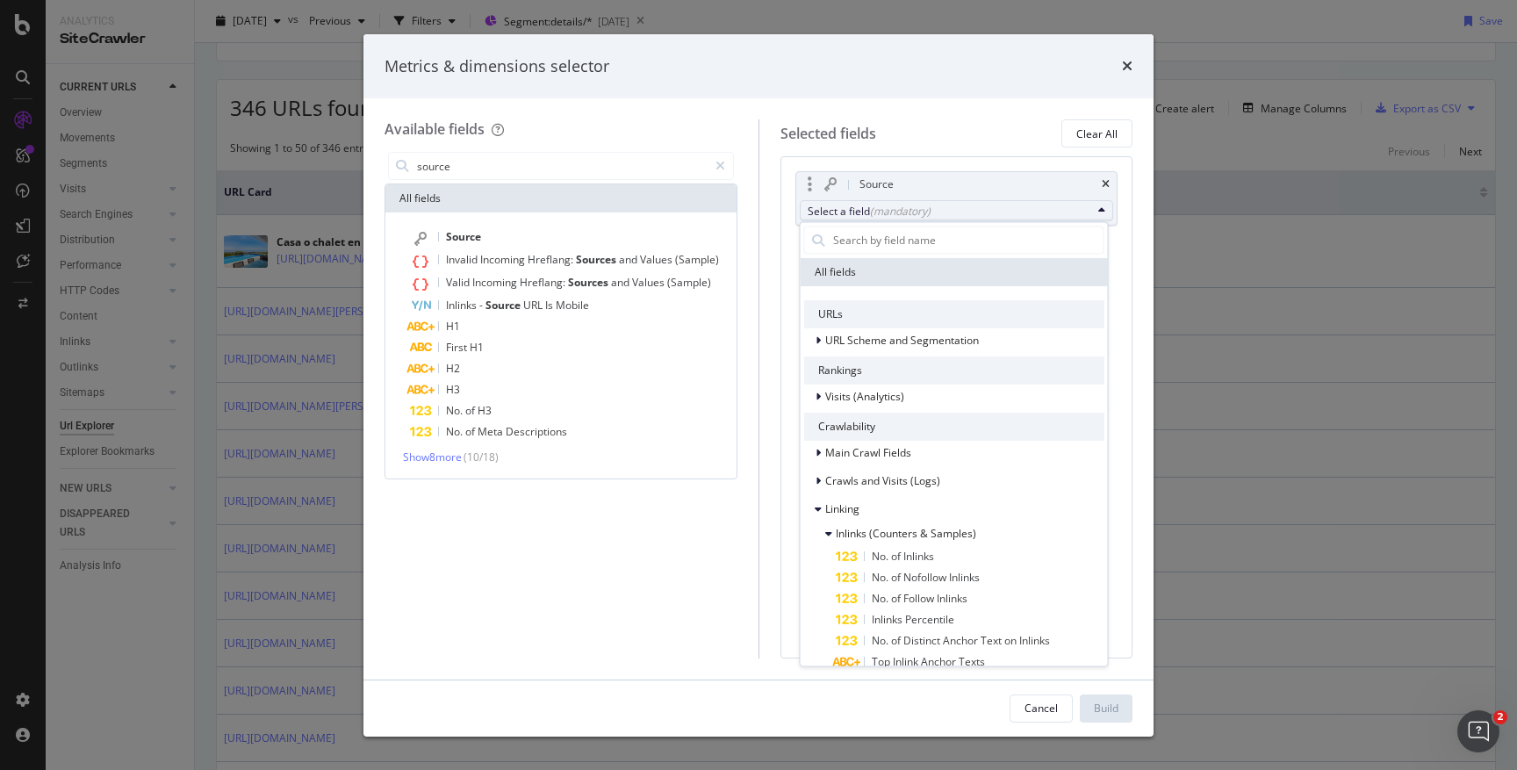
click at [875, 207] on div "(mandatory)" at bounding box center [900, 211] width 61 height 15
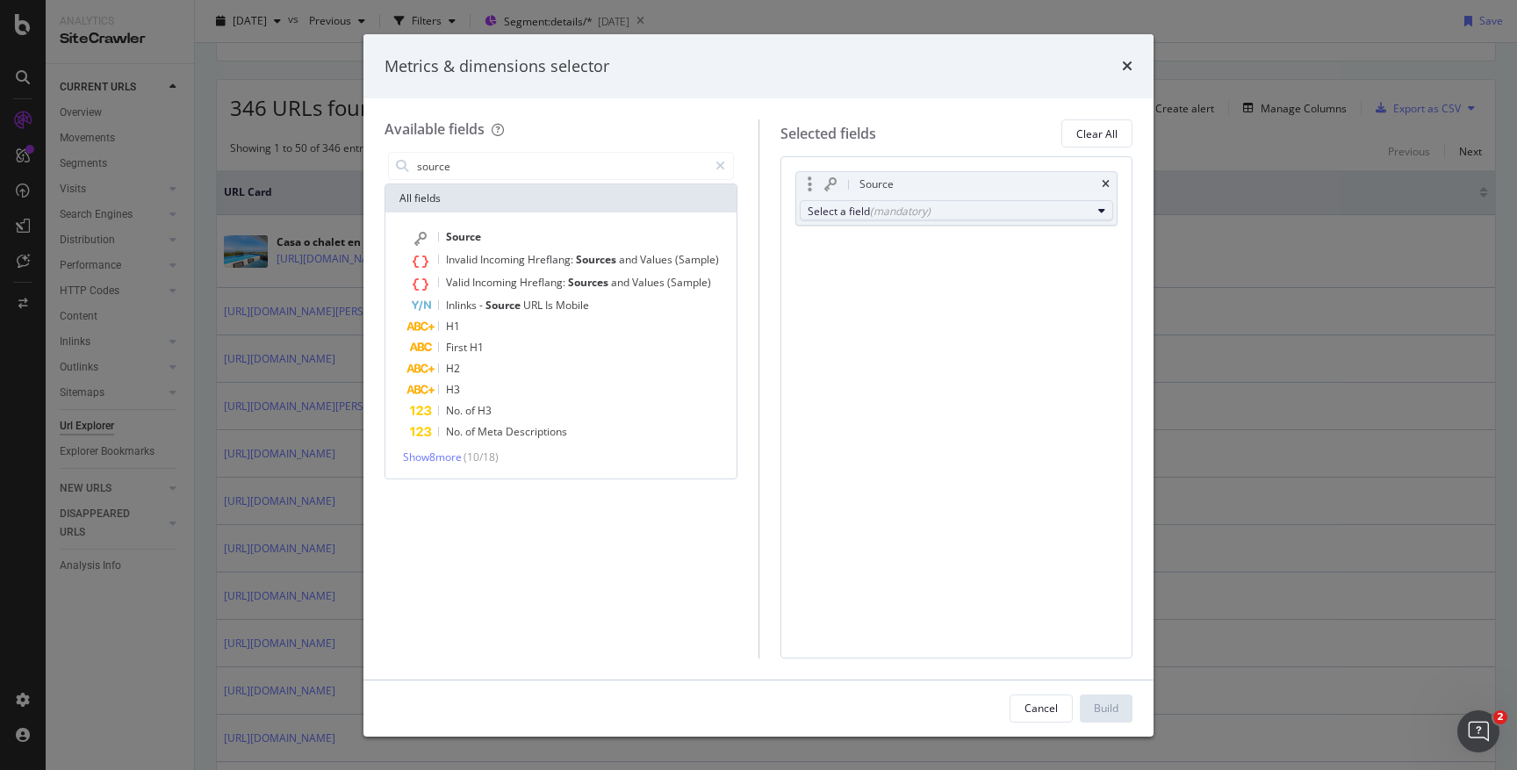
click at [872, 210] on div "(mandatory)" at bounding box center [900, 211] width 61 height 15
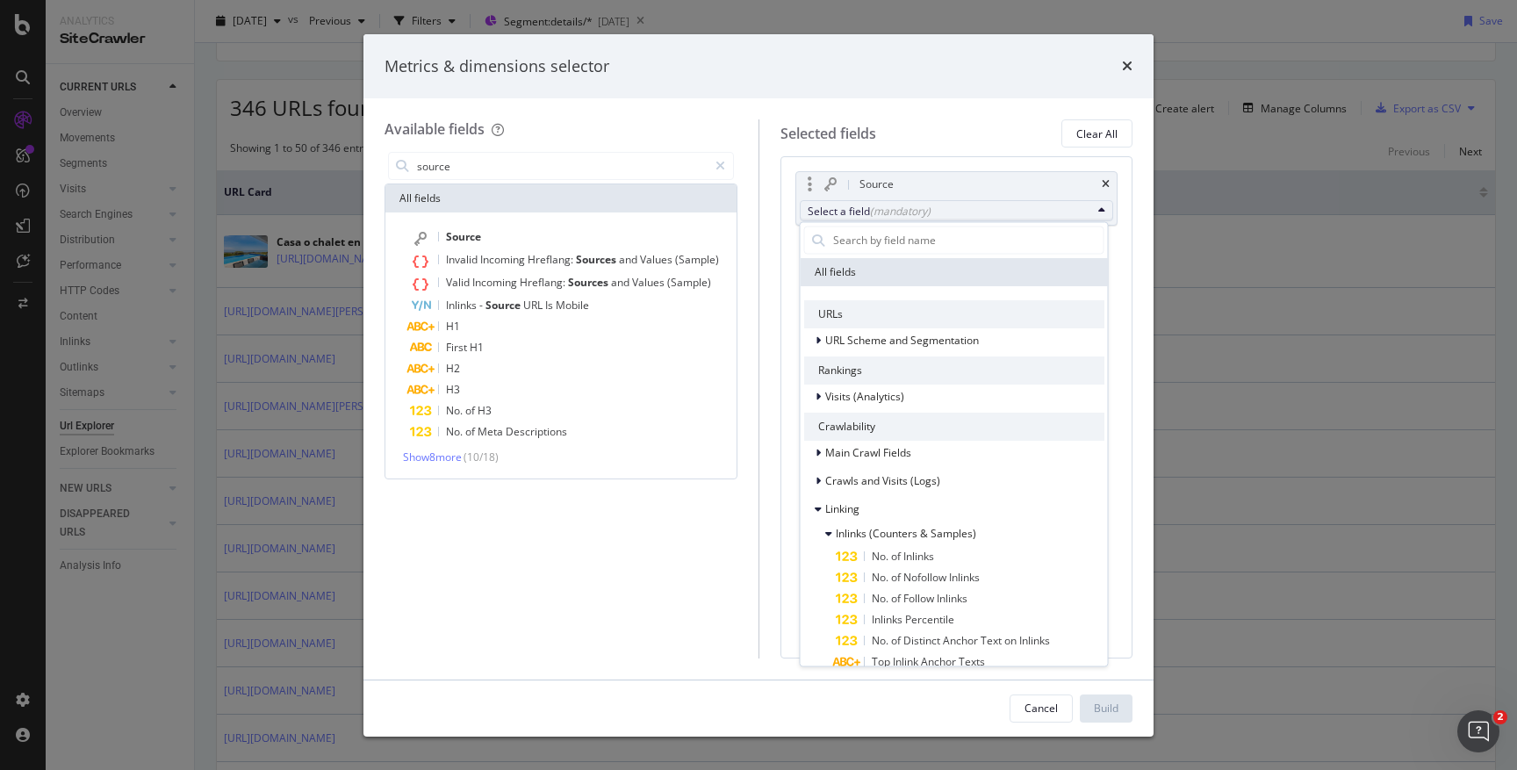
click at [922, 188] on div "Source" at bounding box center [977, 185] width 243 height 18
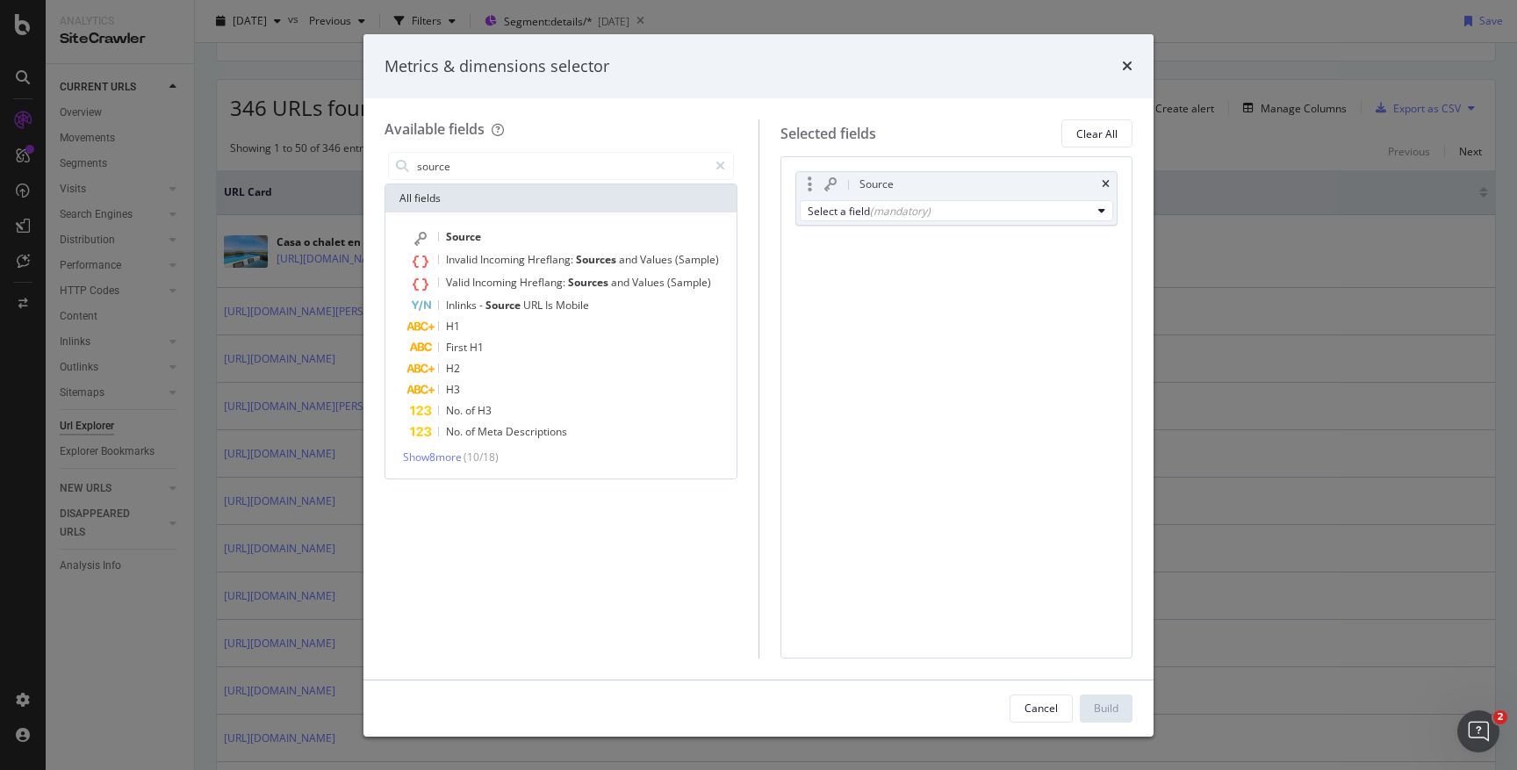
click at [860, 179] on div "Source" at bounding box center [877, 185] width 34 height 18
click at [832, 181] on icon "modal" at bounding box center [831, 184] width 12 height 14
click at [813, 181] on div "modal" at bounding box center [810, 185] width 20 height 18
click at [800, 188] on div "modal" at bounding box center [810, 185] width 20 height 18
click at [872, 216] on div "(mandatory)" at bounding box center [900, 211] width 61 height 15
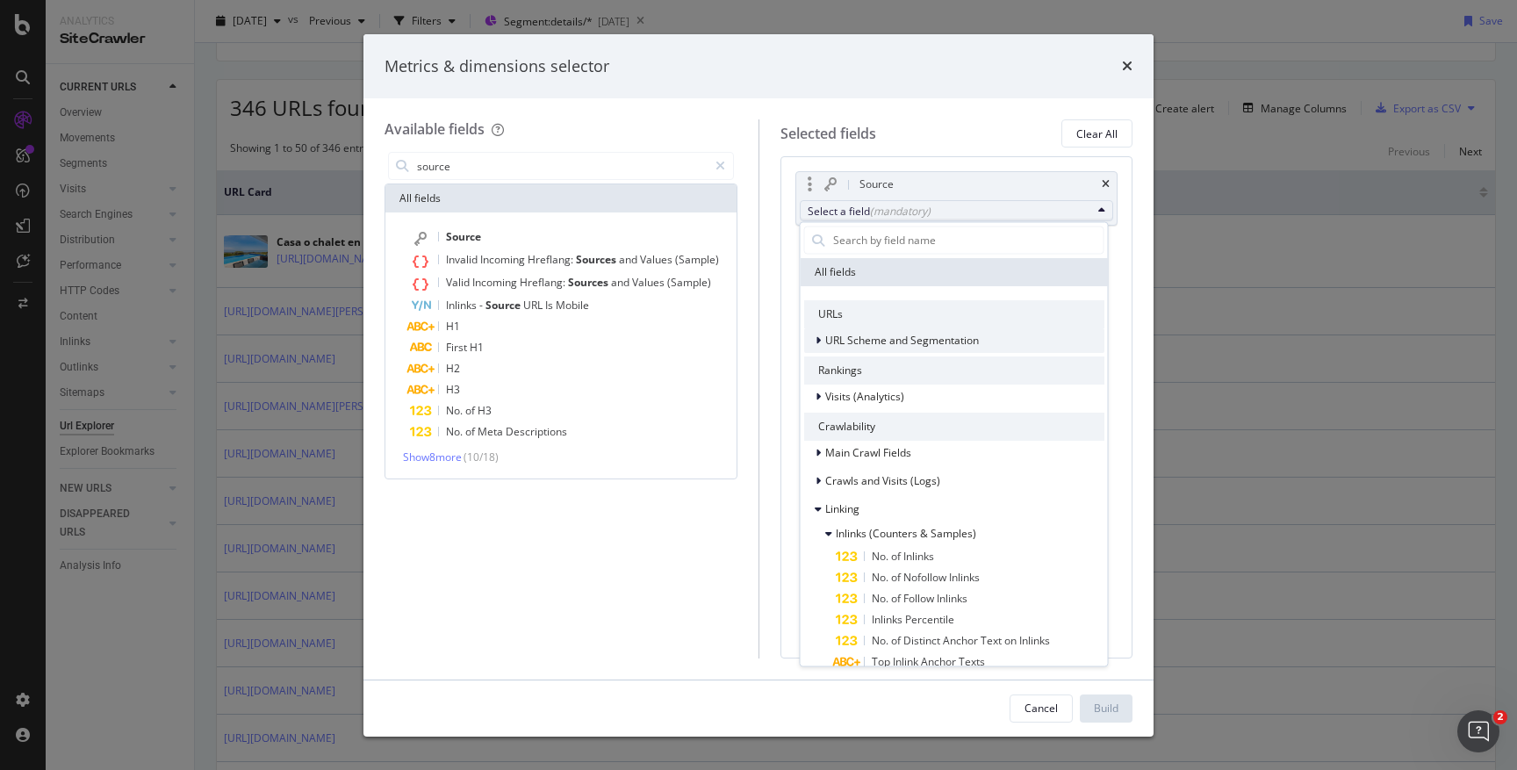
click at [839, 334] on span "URL Scheme and Segmentation" at bounding box center [902, 339] width 154 height 15
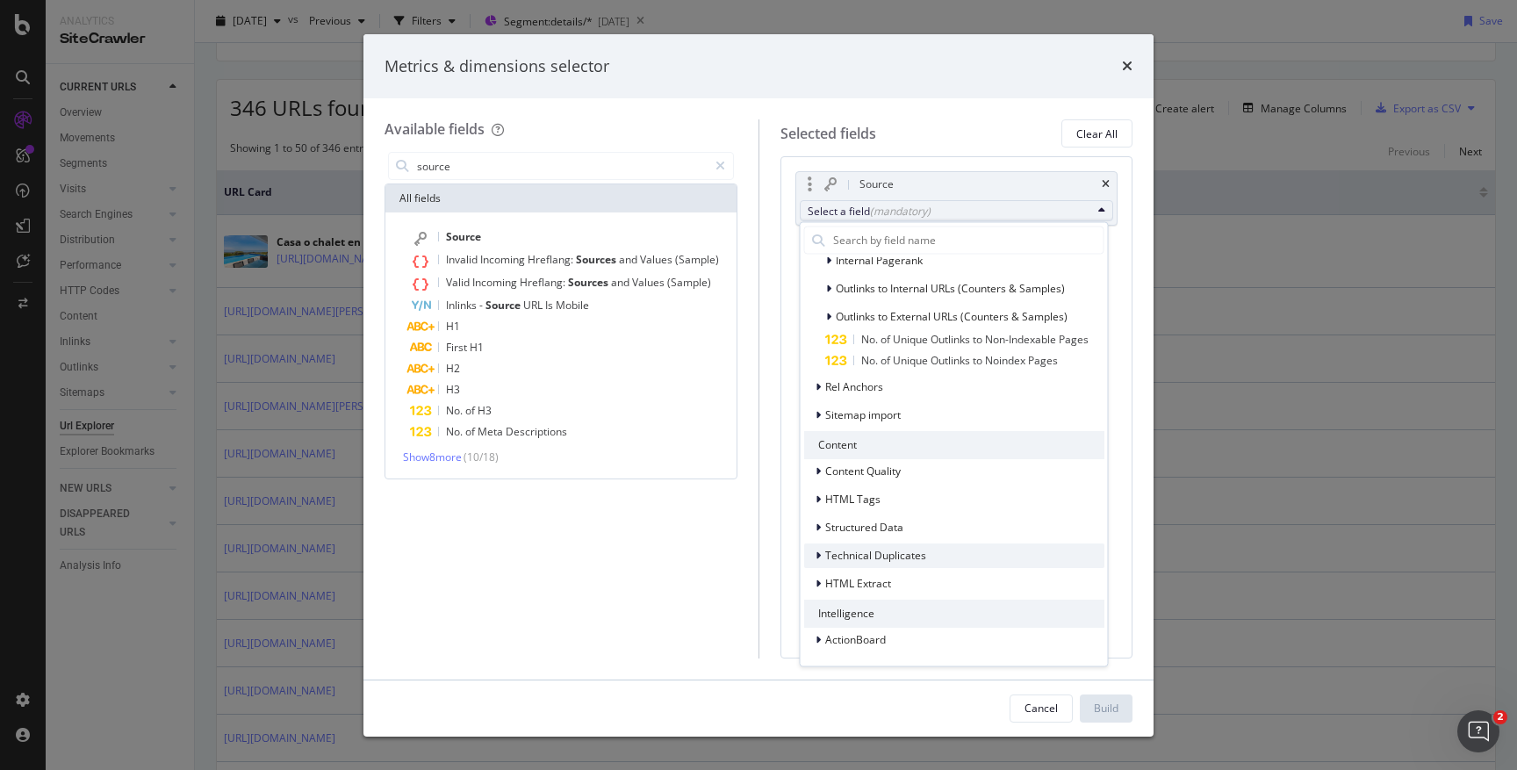
scroll to position [1069, 0]
click at [882, 632] on span "ActionBoard" at bounding box center [855, 638] width 61 height 15
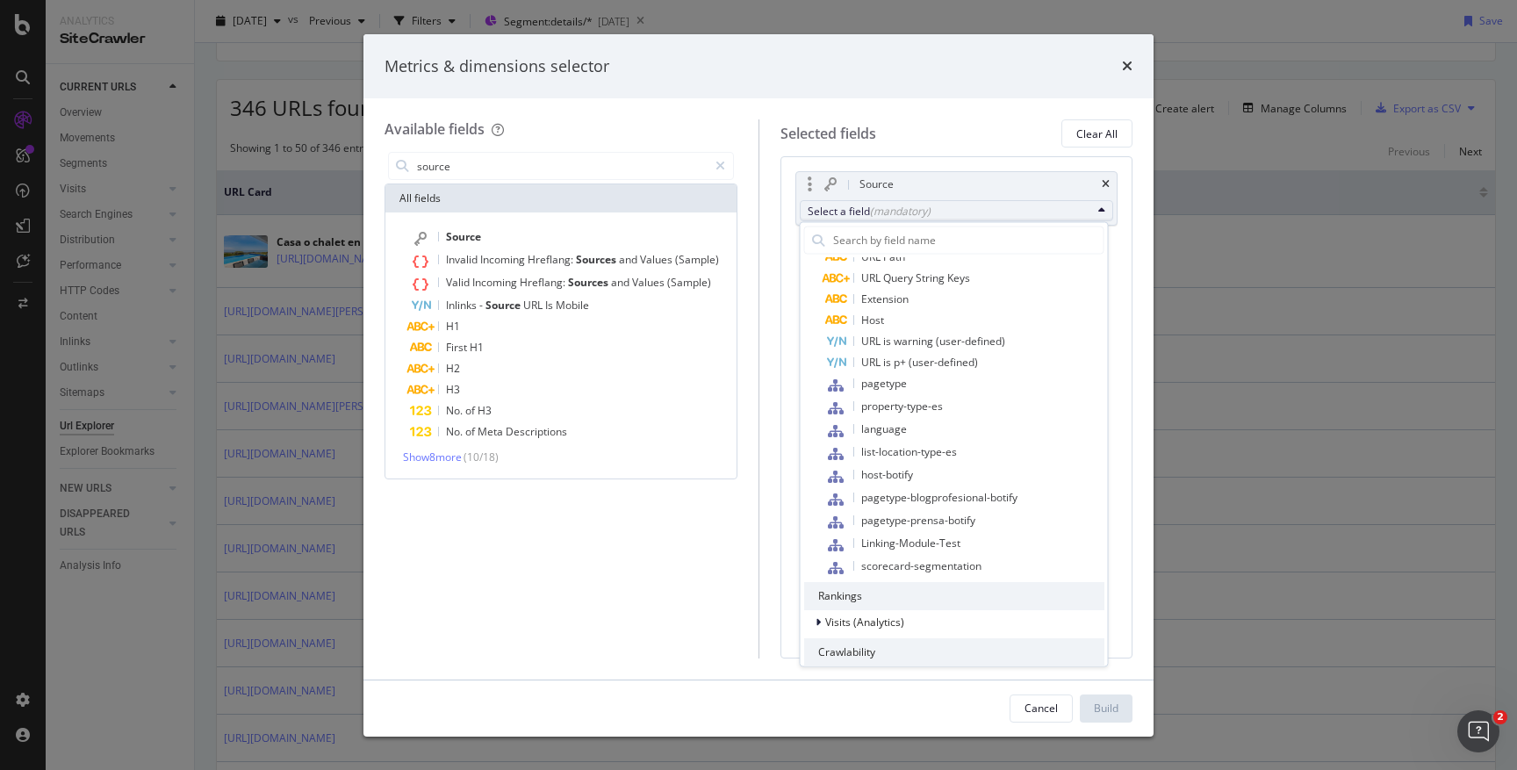
scroll to position [0, 0]
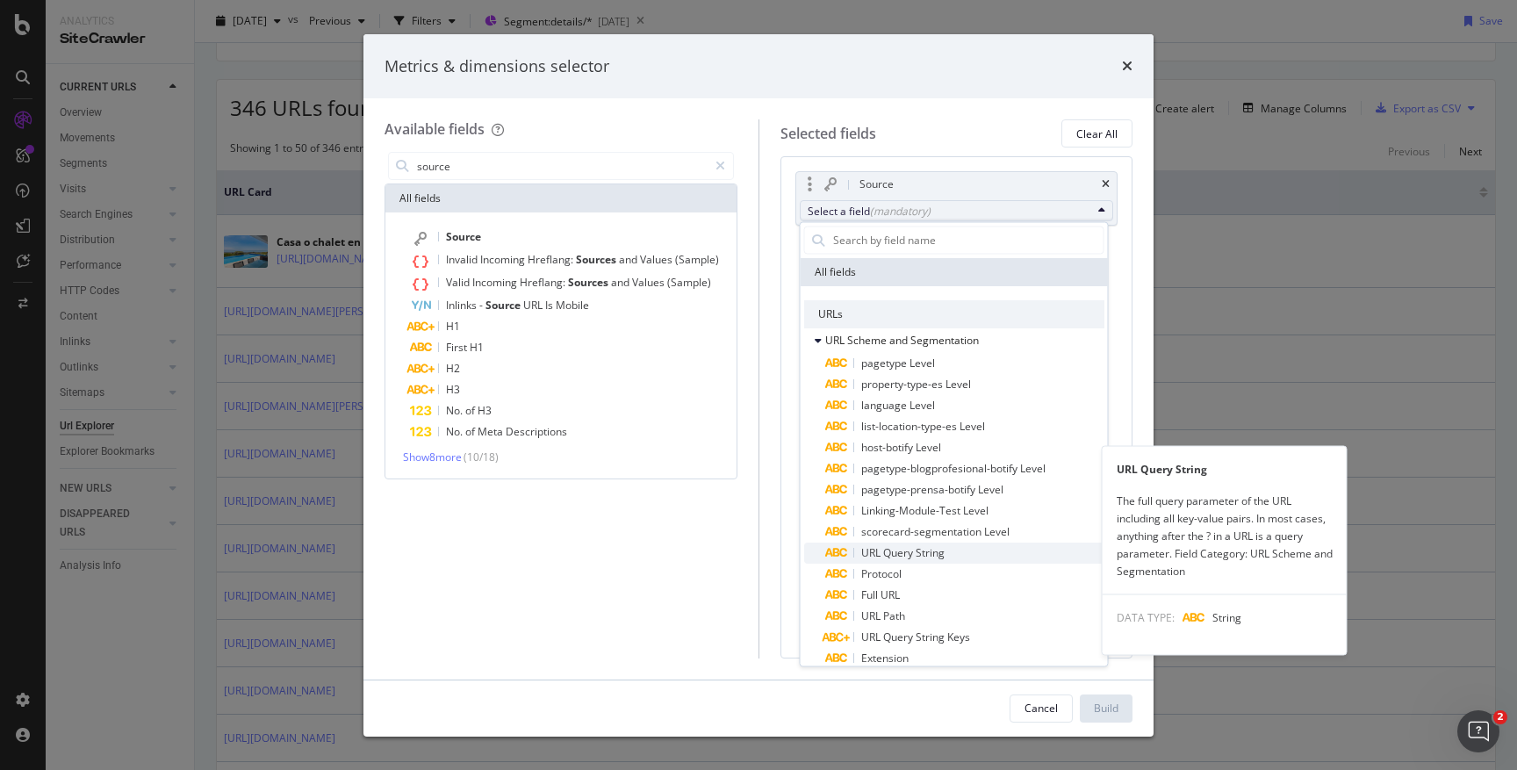
click at [921, 558] on span "URL Query String" at bounding box center [902, 551] width 83 height 15
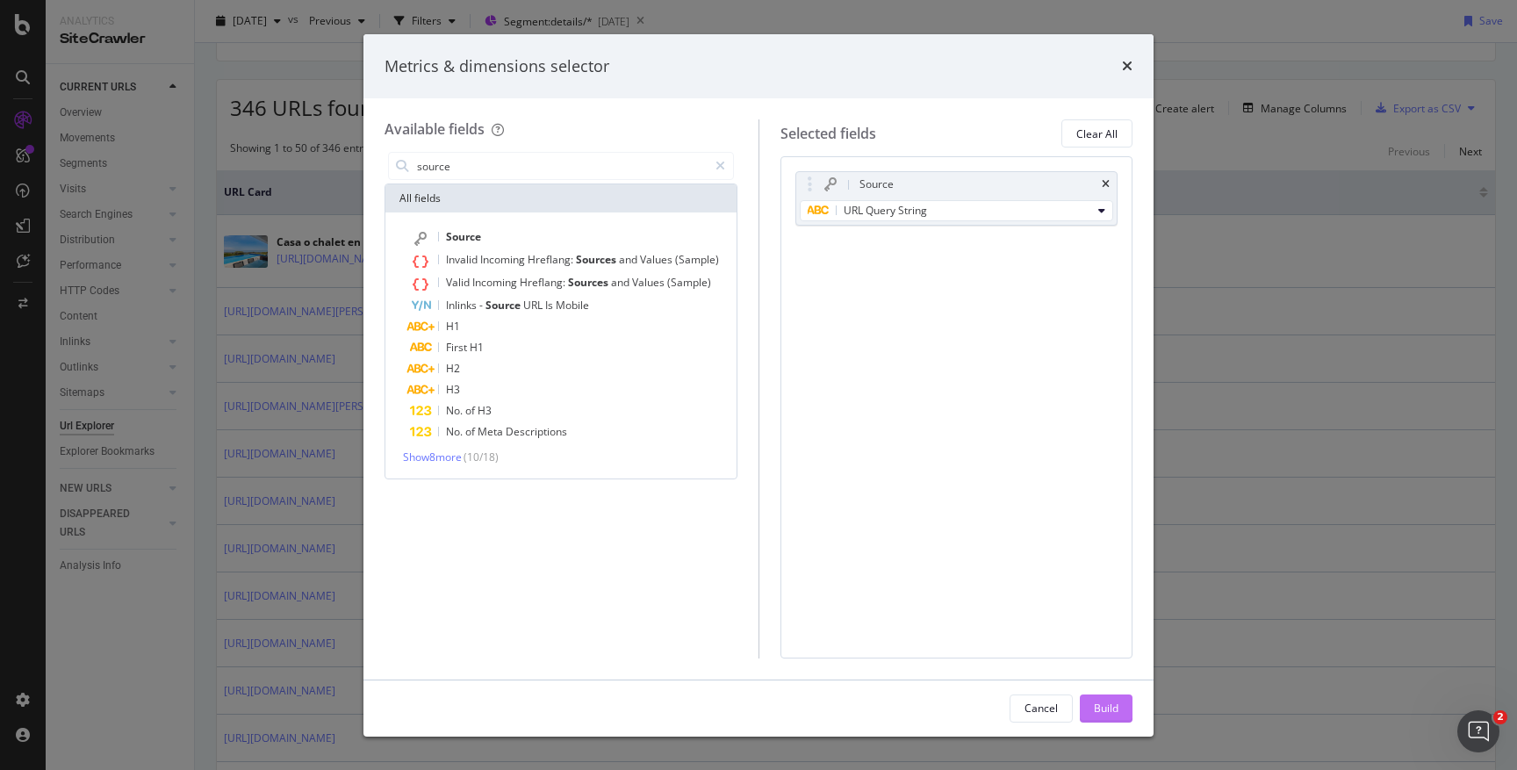
click at [1088, 706] on button "Build" at bounding box center [1106, 709] width 53 height 28
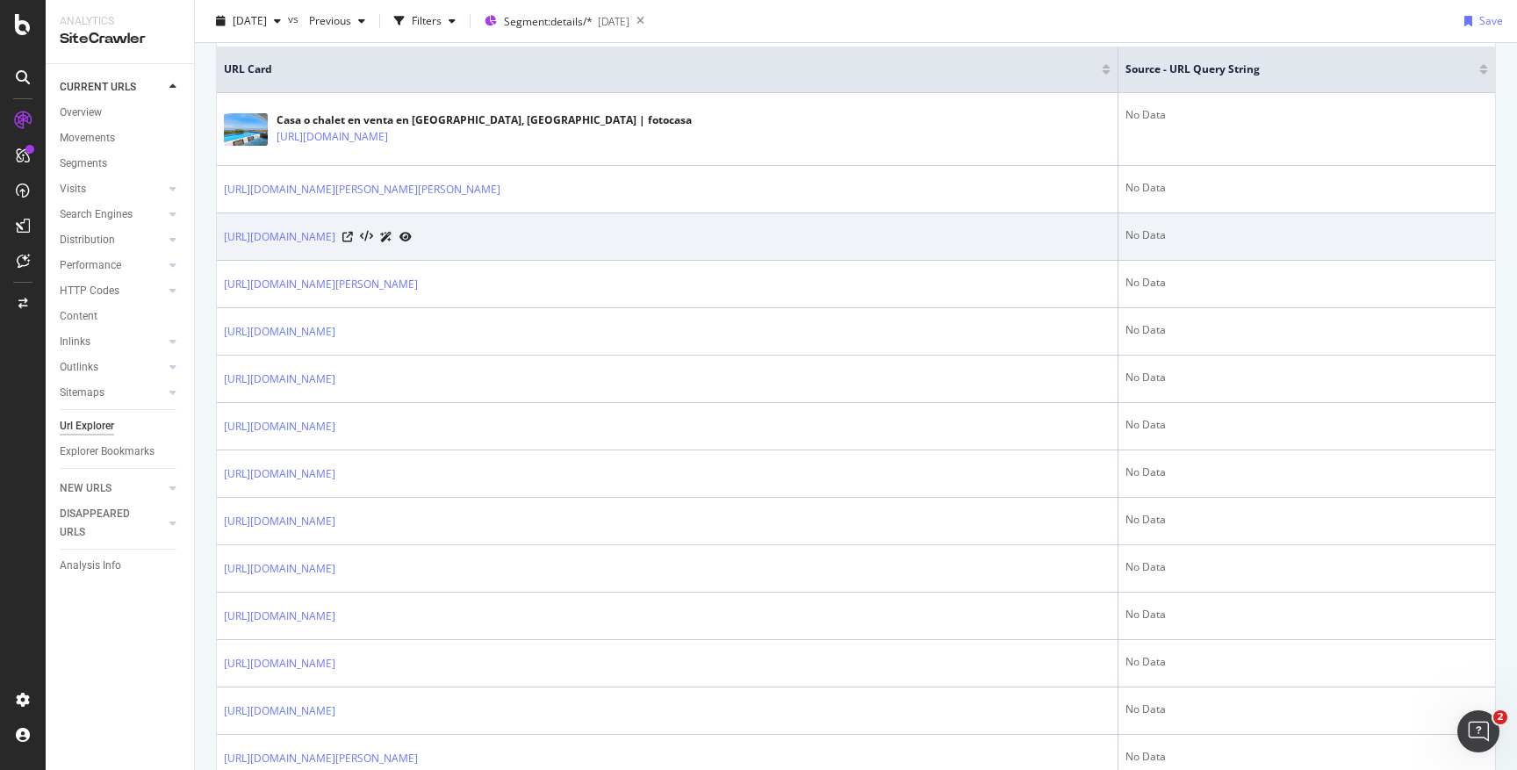
scroll to position [171, 0]
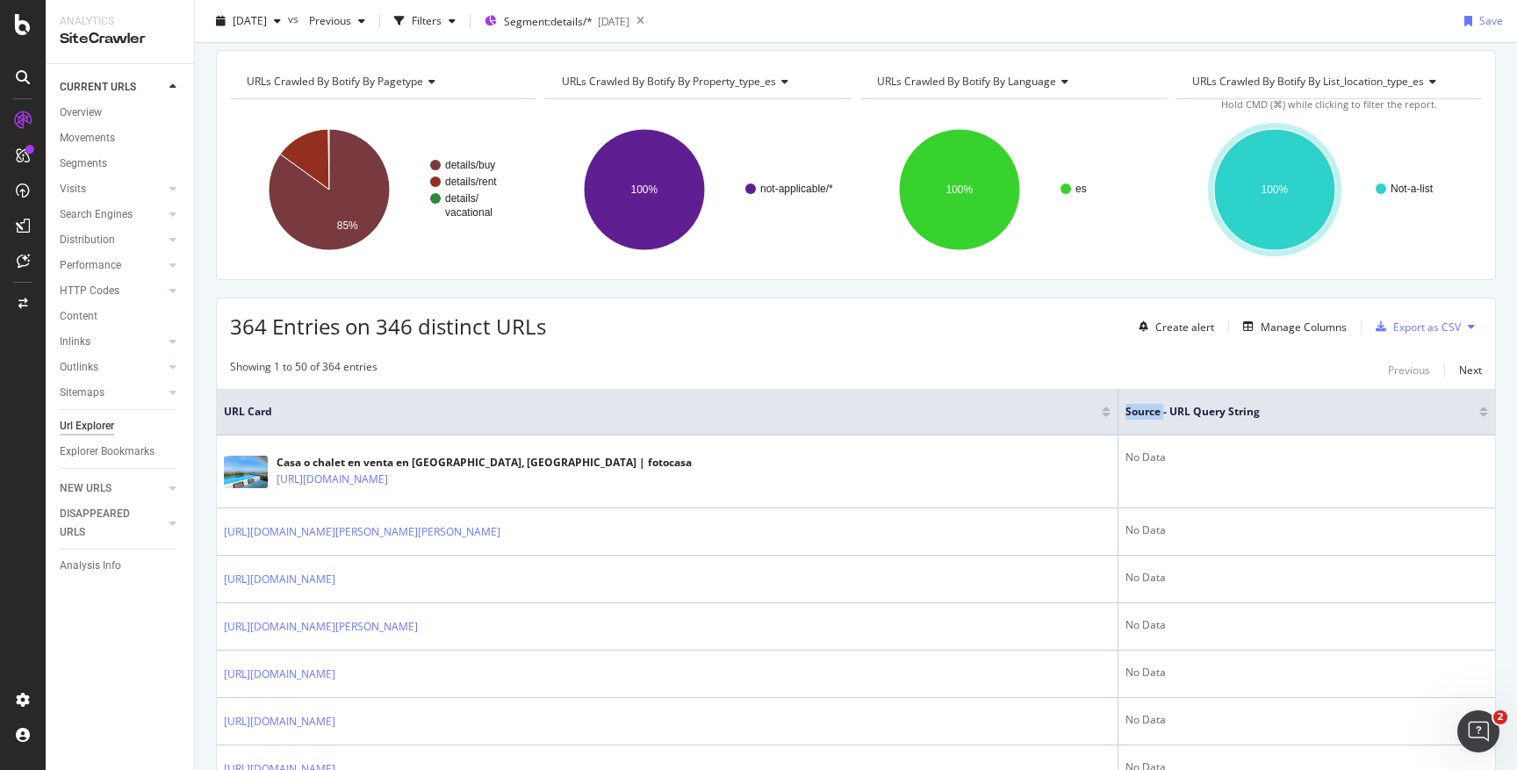
drag, startPoint x: 1153, startPoint y: 413, endPoint x: 763, endPoint y: 420, distance: 389.9
click at [710, 424] on tr "URL Card Source - URL Query String" at bounding box center [856, 412] width 1279 height 47
click at [1192, 411] on span "Source - URL Query String" at bounding box center [1290, 412] width 328 height 16
click at [1458, 412] on icon at bounding box center [1464, 410] width 13 height 13
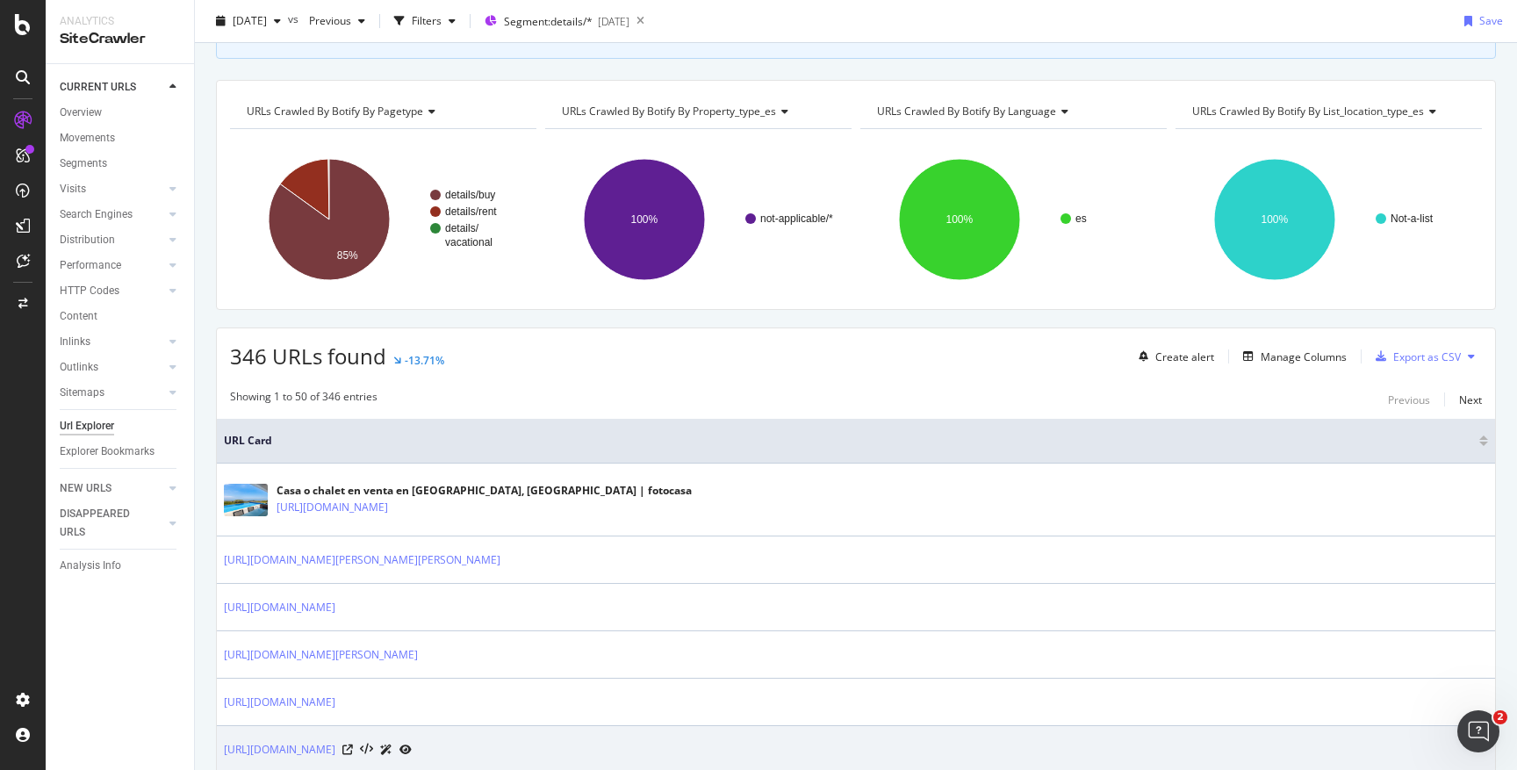
scroll to position [88, 0]
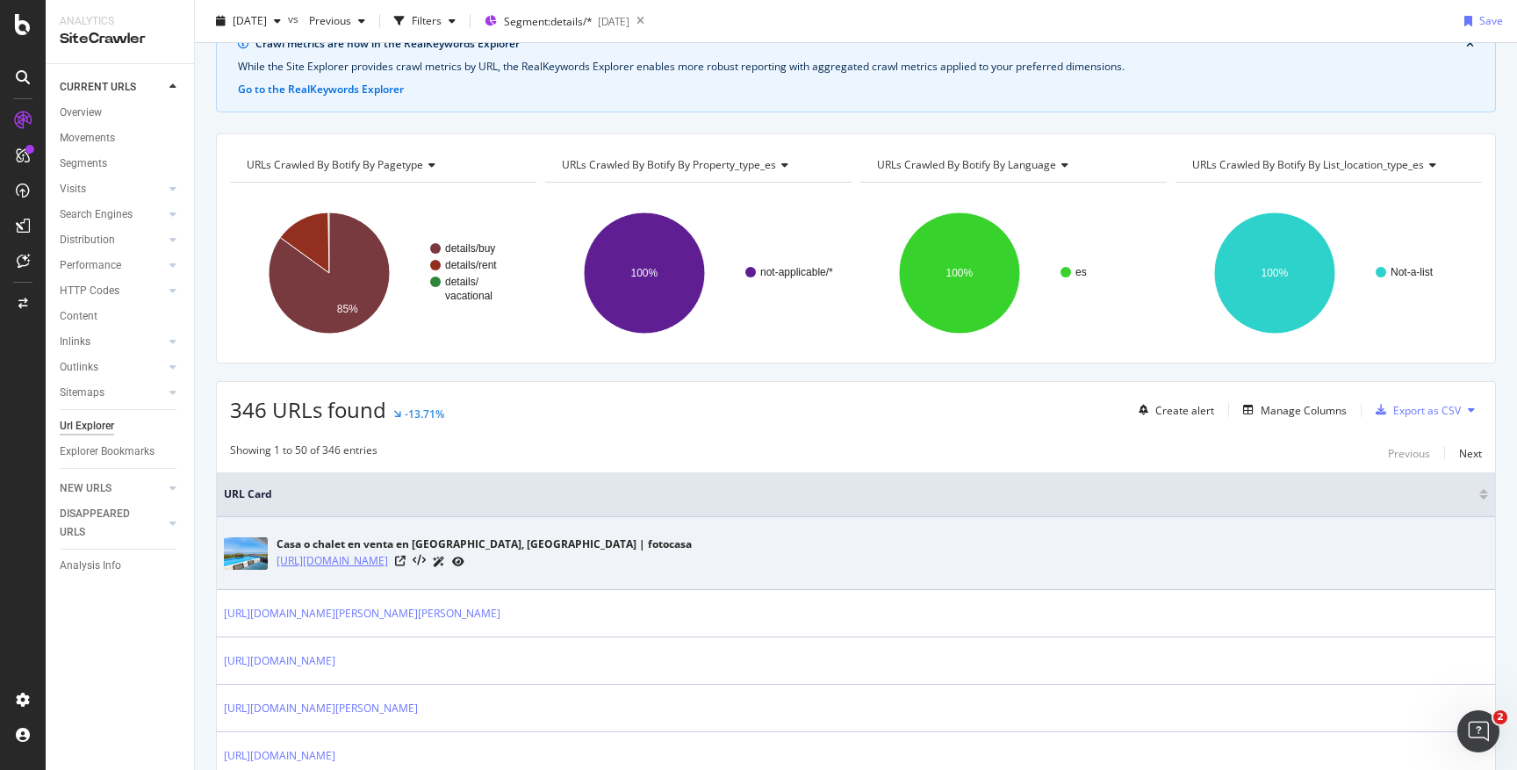
click at [388, 557] on link "[URL][DOMAIN_NAME]" at bounding box center [333, 561] width 112 height 18
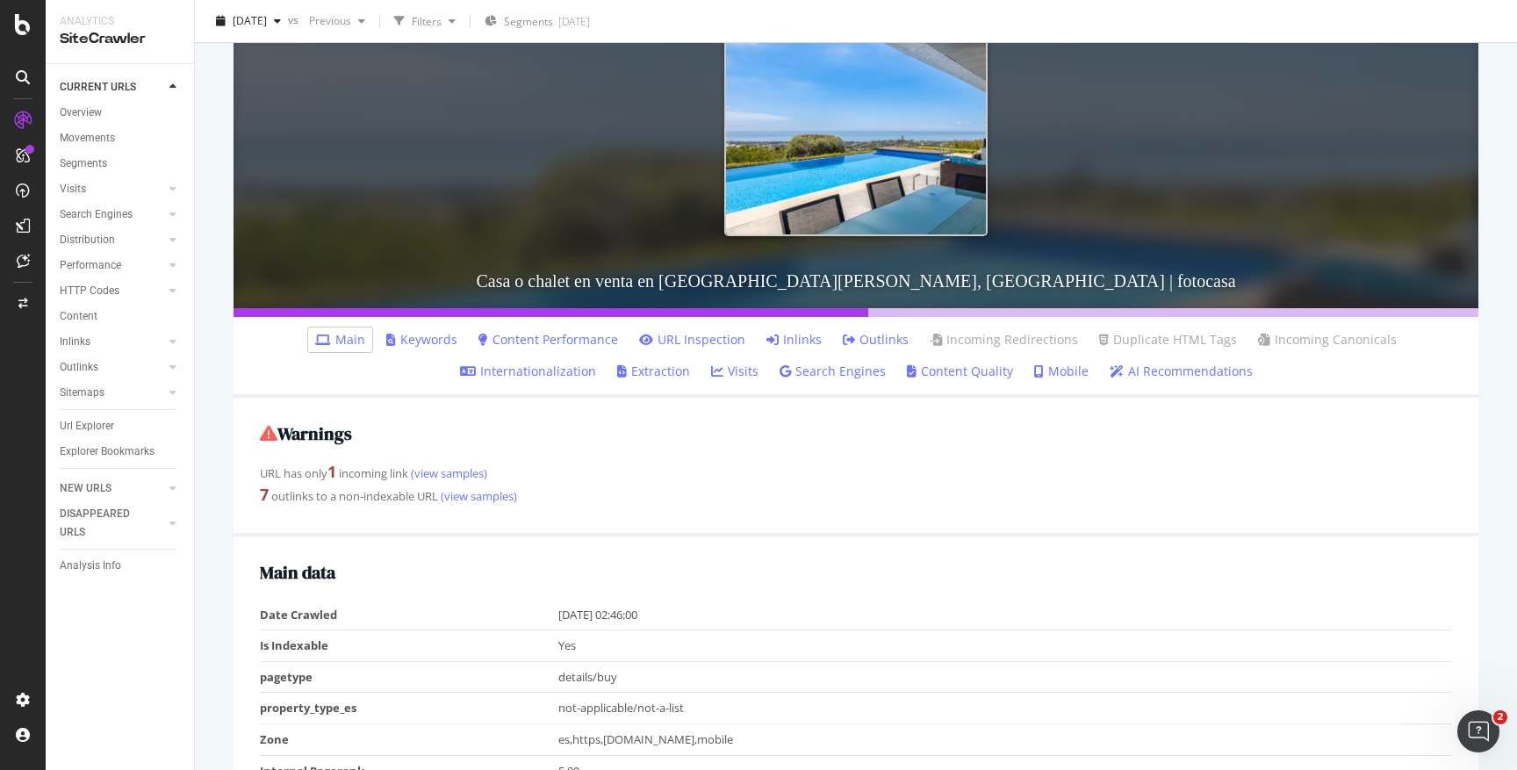
scroll to position [220, 0]
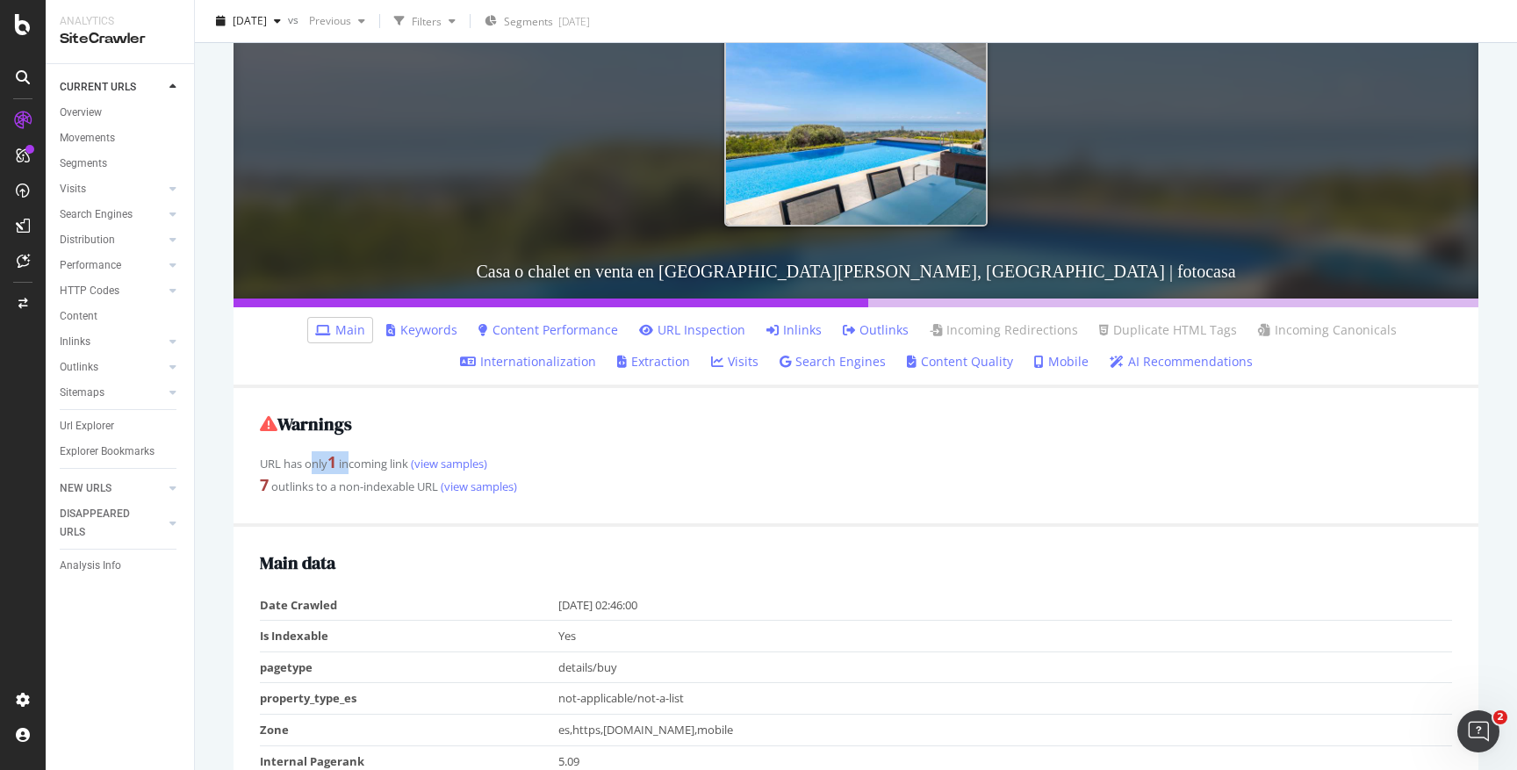
drag, startPoint x: 314, startPoint y: 468, endPoint x: 351, endPoint y: 466, distance: 36.9
click at [351, 466] on div "URL has only 1 incoming link (view samples)" at bounding box center [856, 462] width 1192 height 23
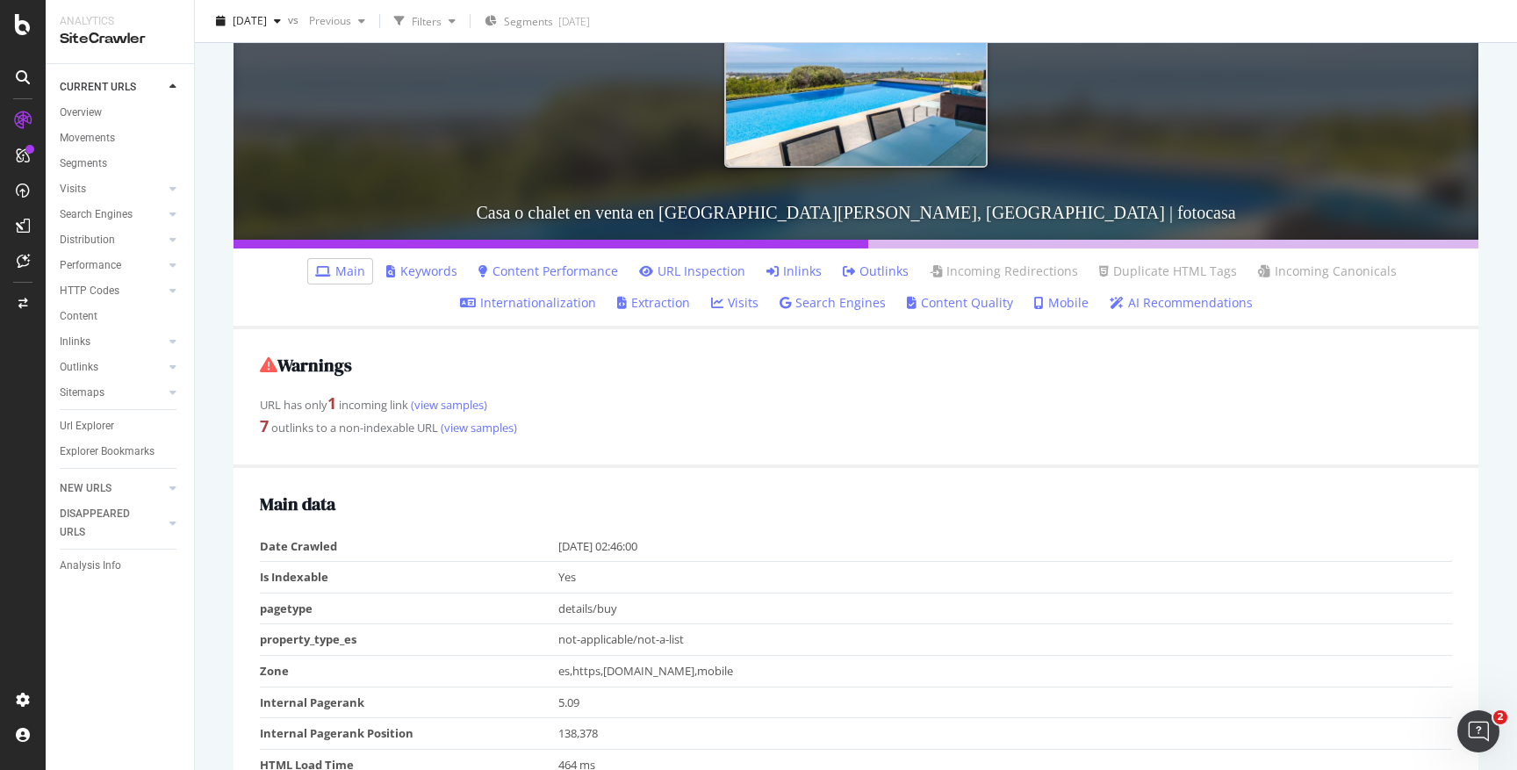
scroll to position [292, 0]
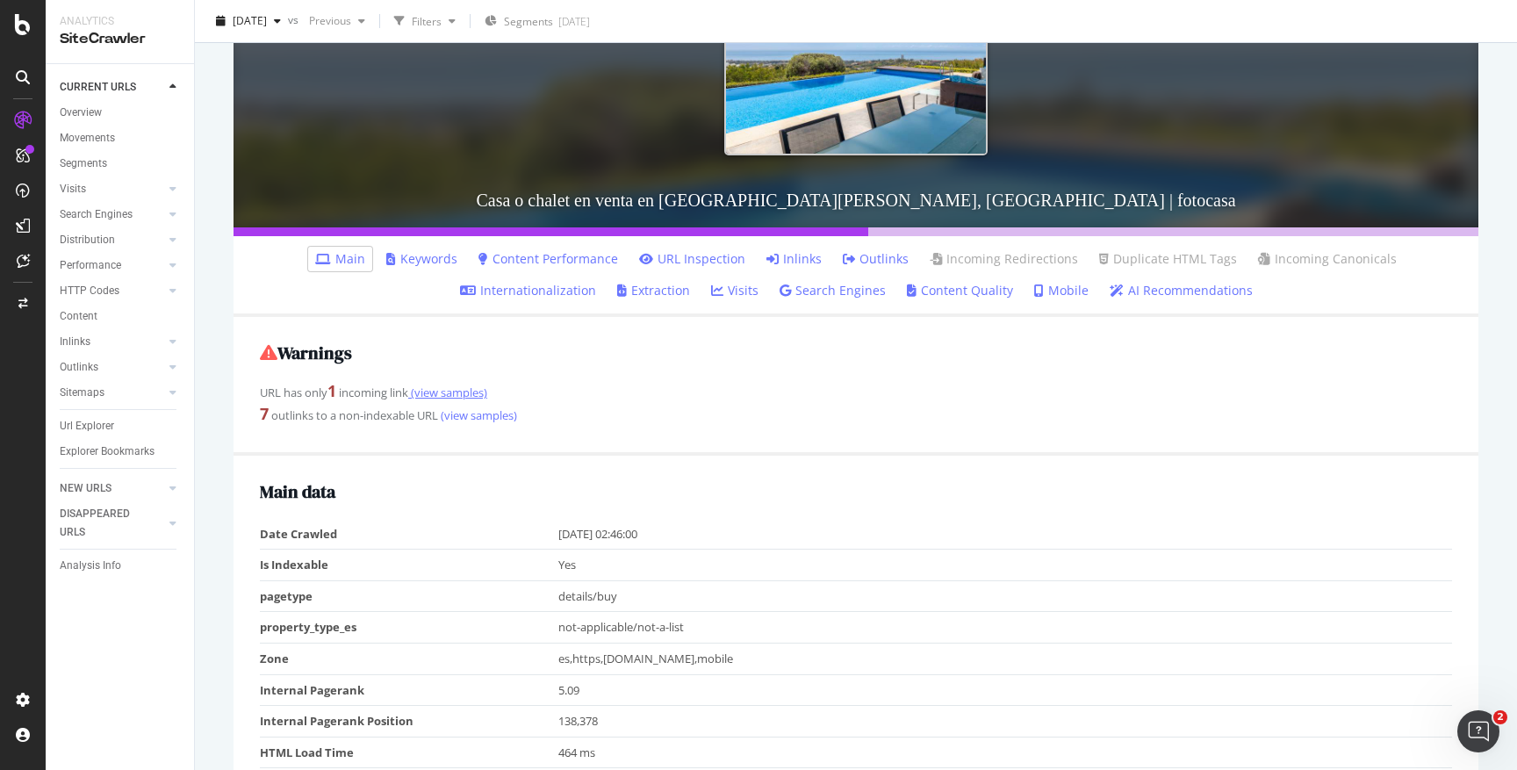
click at [458, 393] on link "(view samples)" at bounding box center [447, 393] width 79 height 16
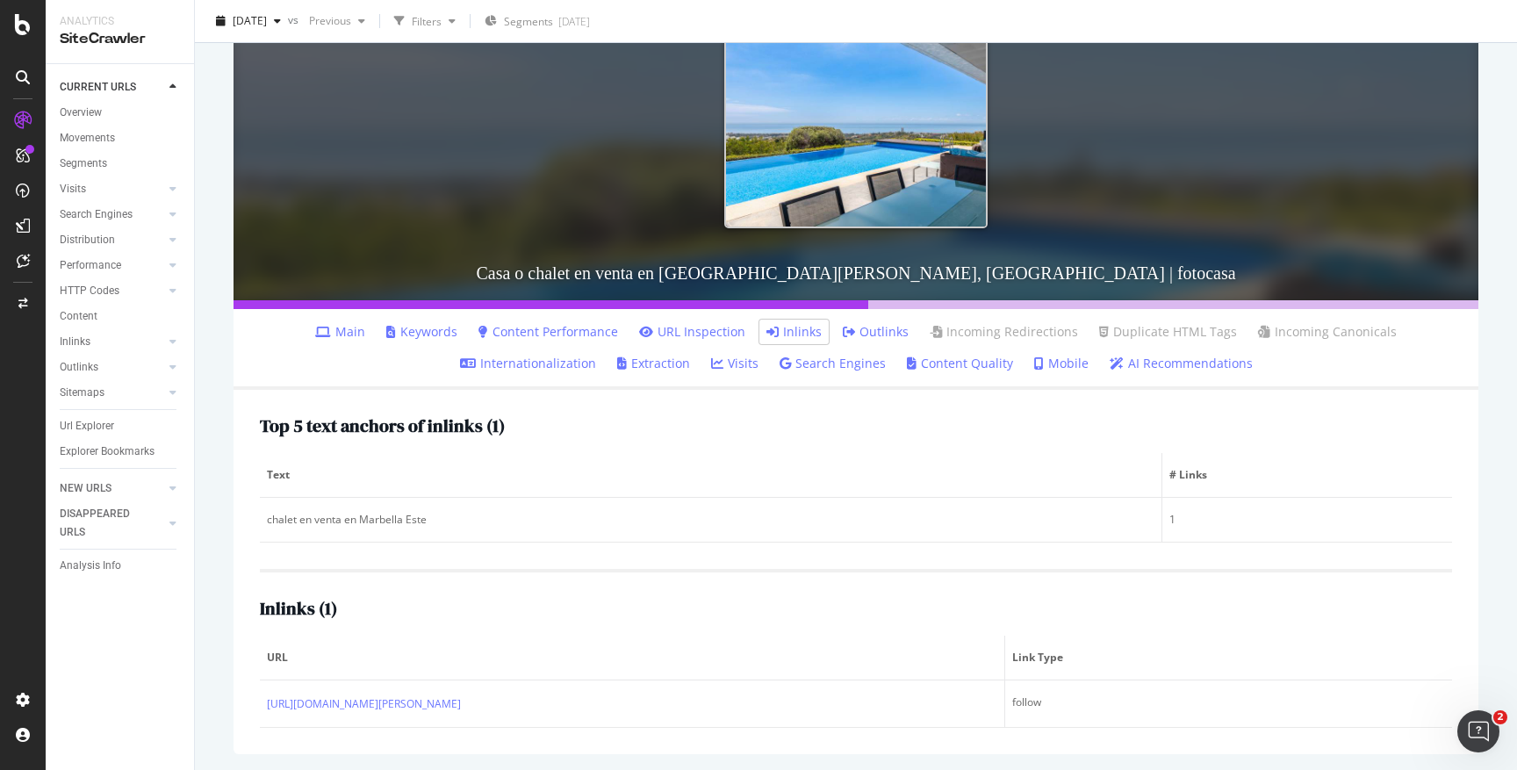
scroll to position [221, 0]
